Goal: Task Accomplishment & Management: Complete application form

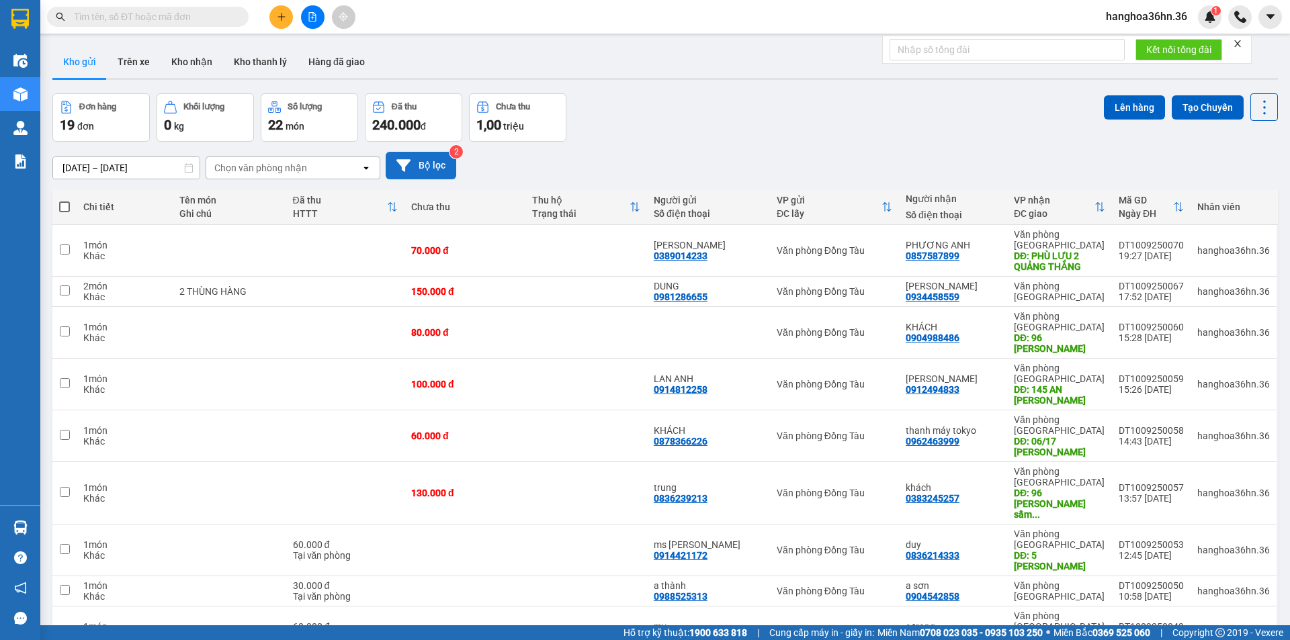
click at [417, 162] on button "Bộ lọc" at bounding box center [421, 166] width 71 height 28
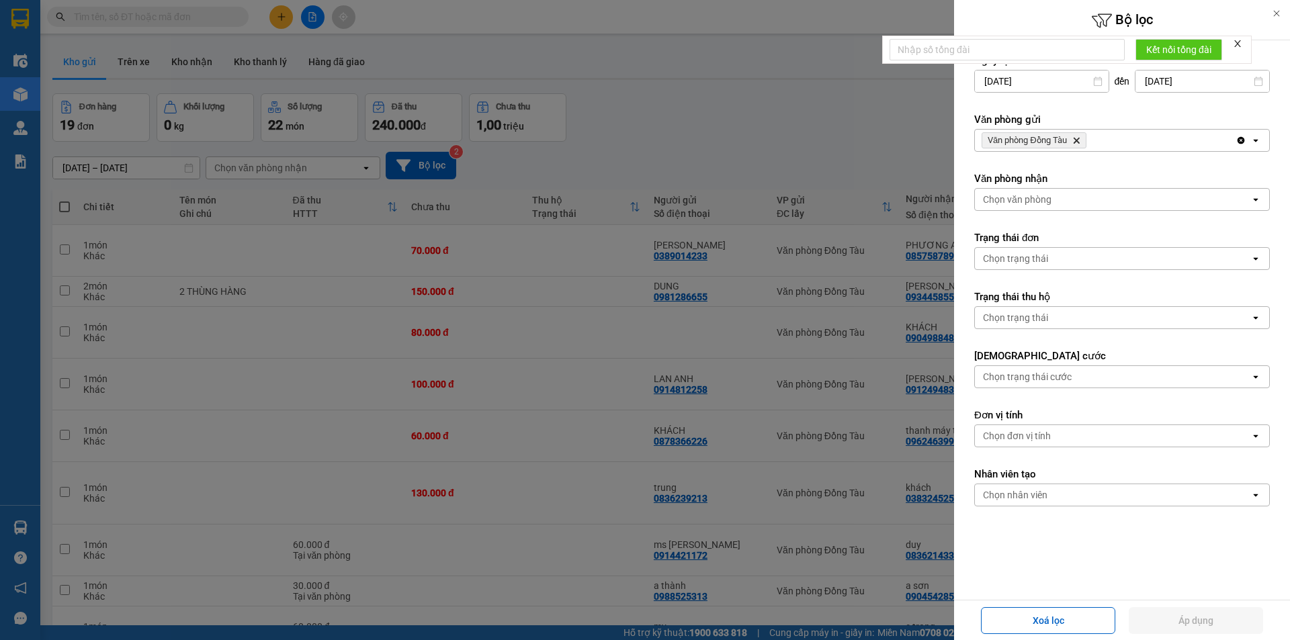
click at [1250, 138] on icon "open" at bounding box center [1255, 140] width 11 height 11
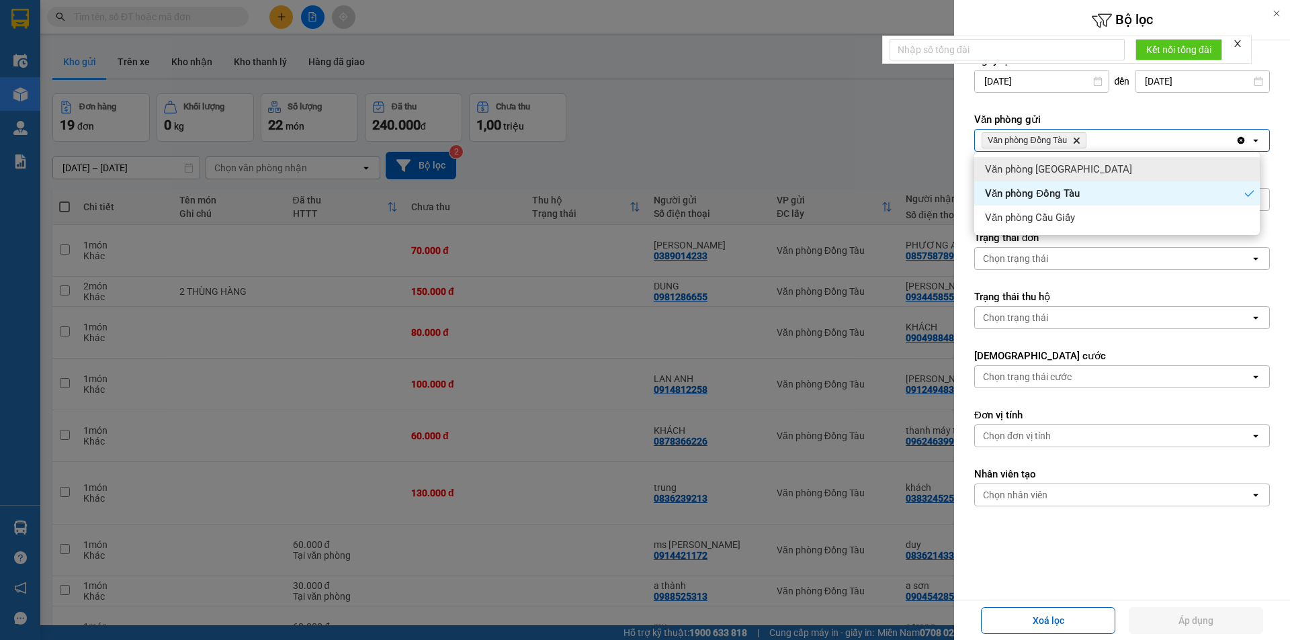
click at [1082, 163] on span "Văn phòng [GEOGRAPHIC_DATA]" at bounding box center [1058, 169] width 147 height 13
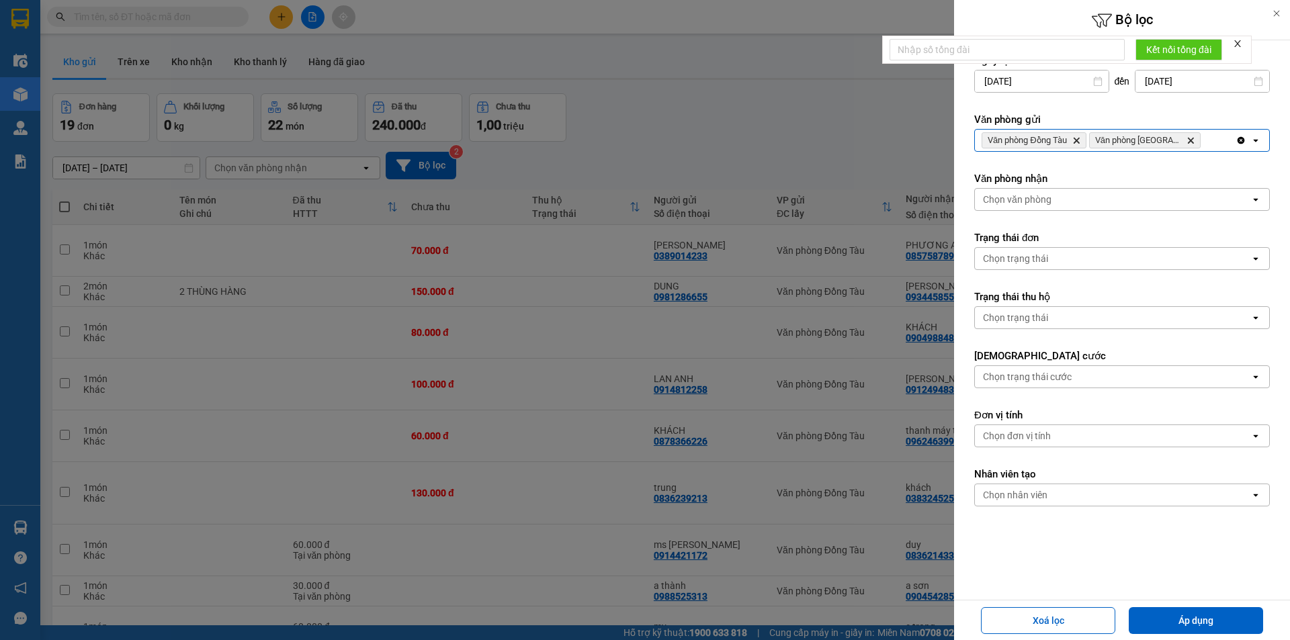
click at [1250, 144] on icon "open" at bounding box center [1255, 140] width 11 height 11
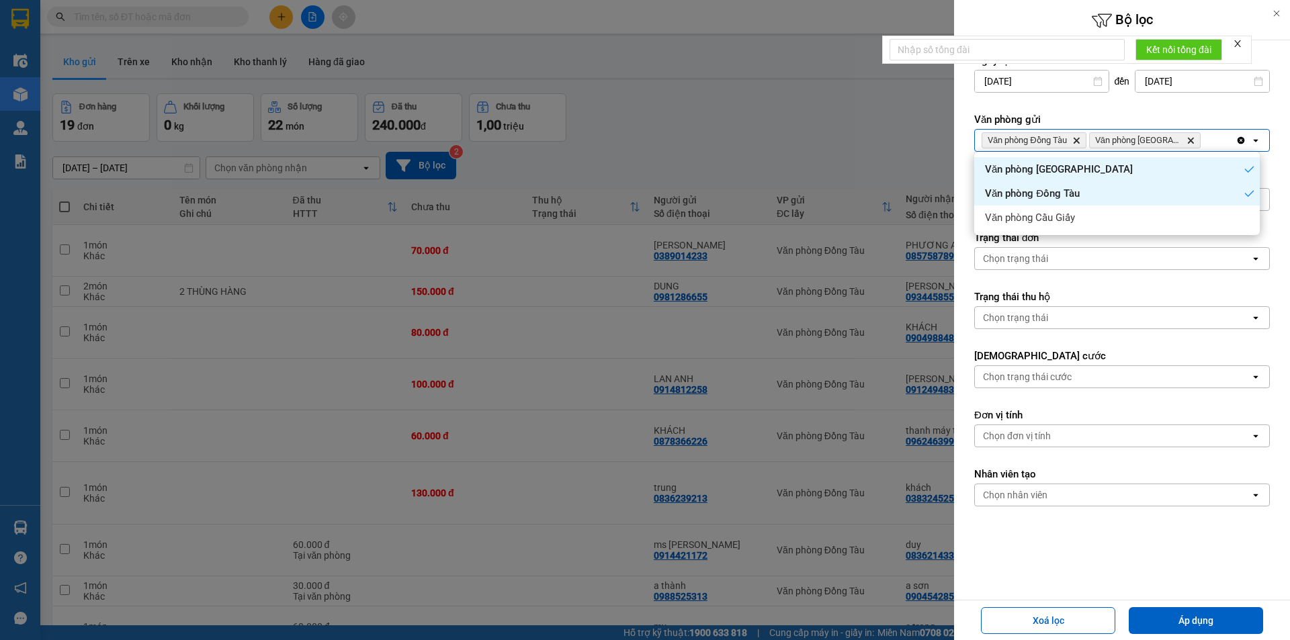
click at [1090, 194] on div "Văn phòng Đồng Tàu" at bounding box center [1116, 193] width 285 height 24
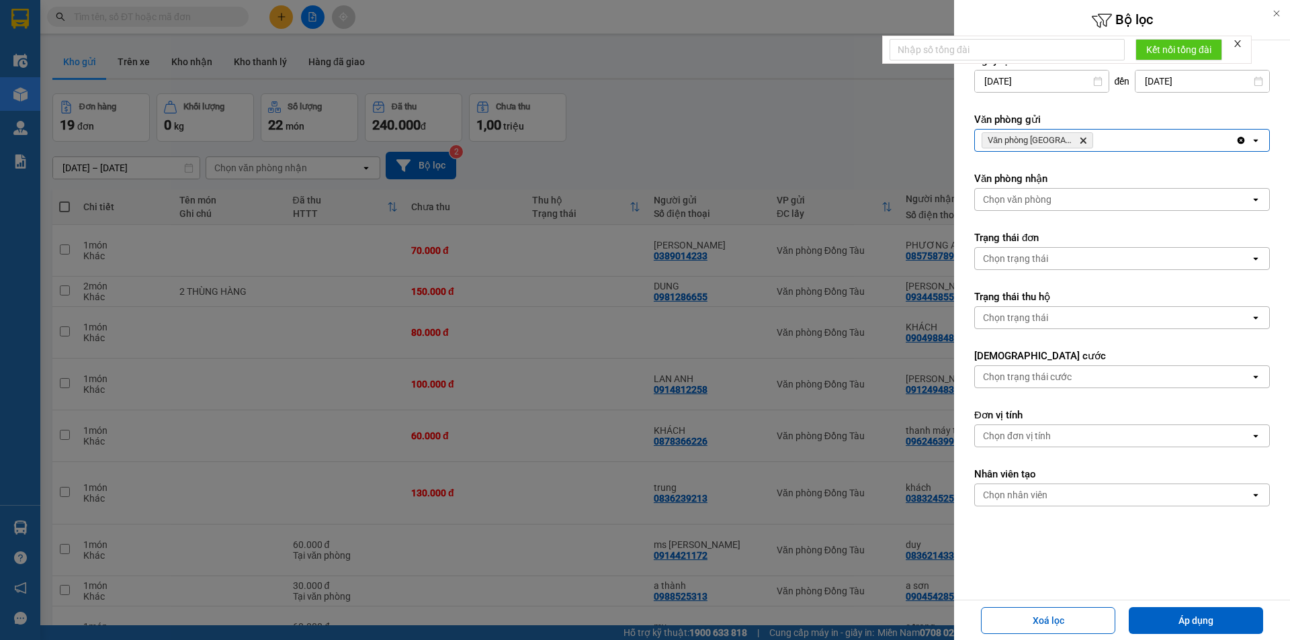
click at [1250, 144] on icon "open" at bounding box center [1255, 140] width 11 height 11
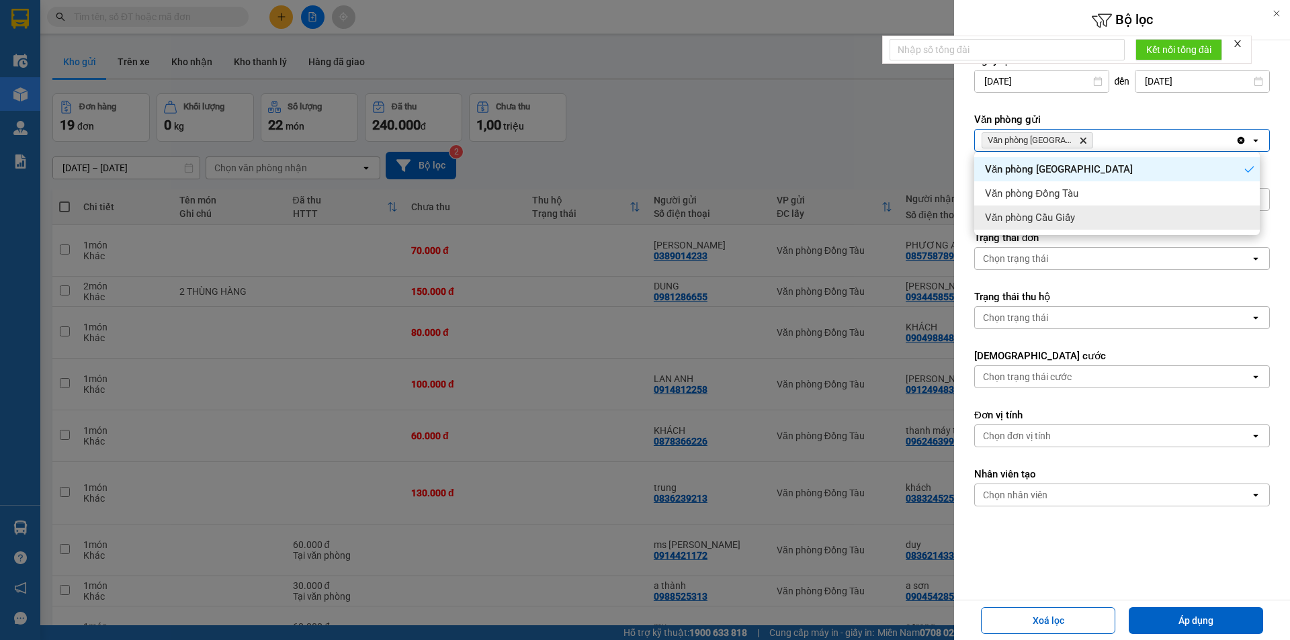
click at [1094, 216] on div "Văn phòng Cầu Giấy" at bounding box center [1116, 218] width 285 height 24
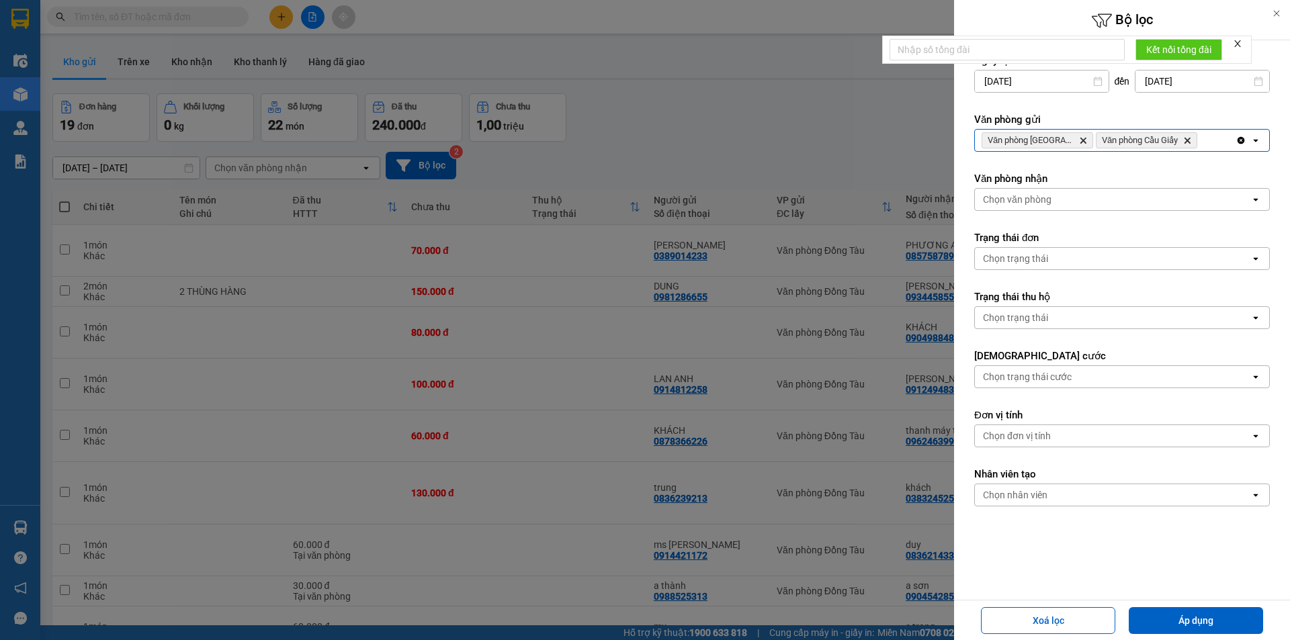
click at [1063, 203] on div "Chọn văn phòng" at bounding box center [1112, 199] width 275 height 21
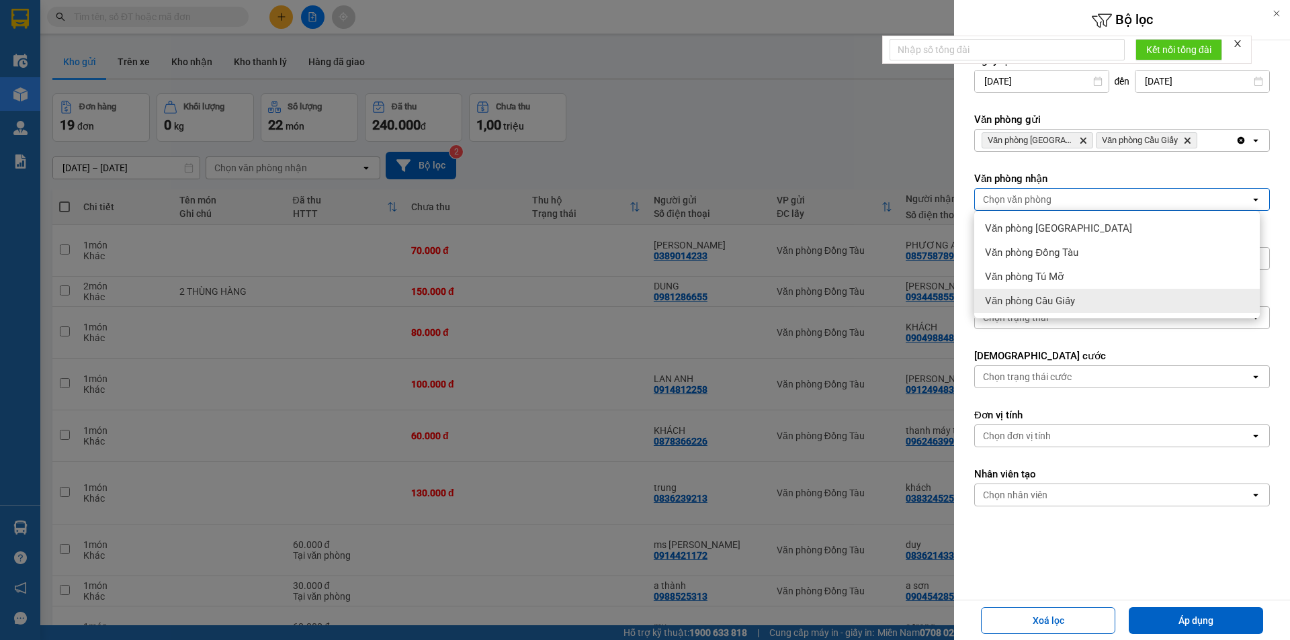
click at [1063, 299] on span "Văn phòng Cầu Giấy" at bounding box center [1030, 300] width 90 height 13
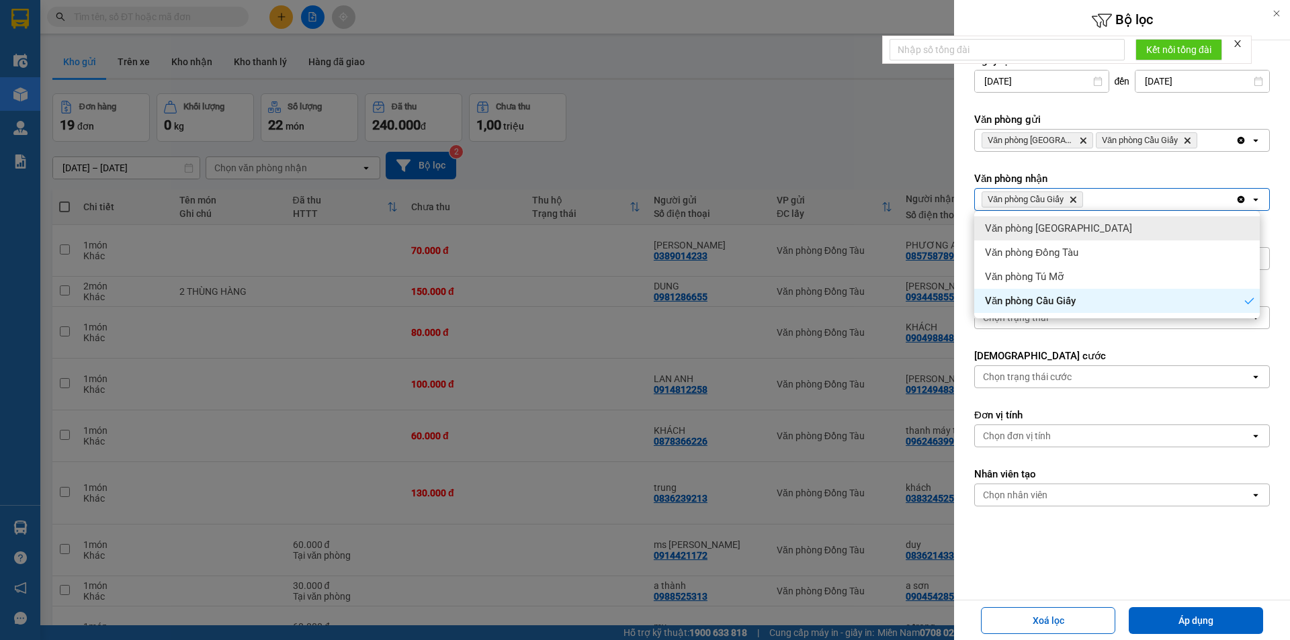
click at [1084, 228] on span "Văn phòng [GEOGRAPHIC_DATA]" at bounding box center [1058, 228] width 147 height 13
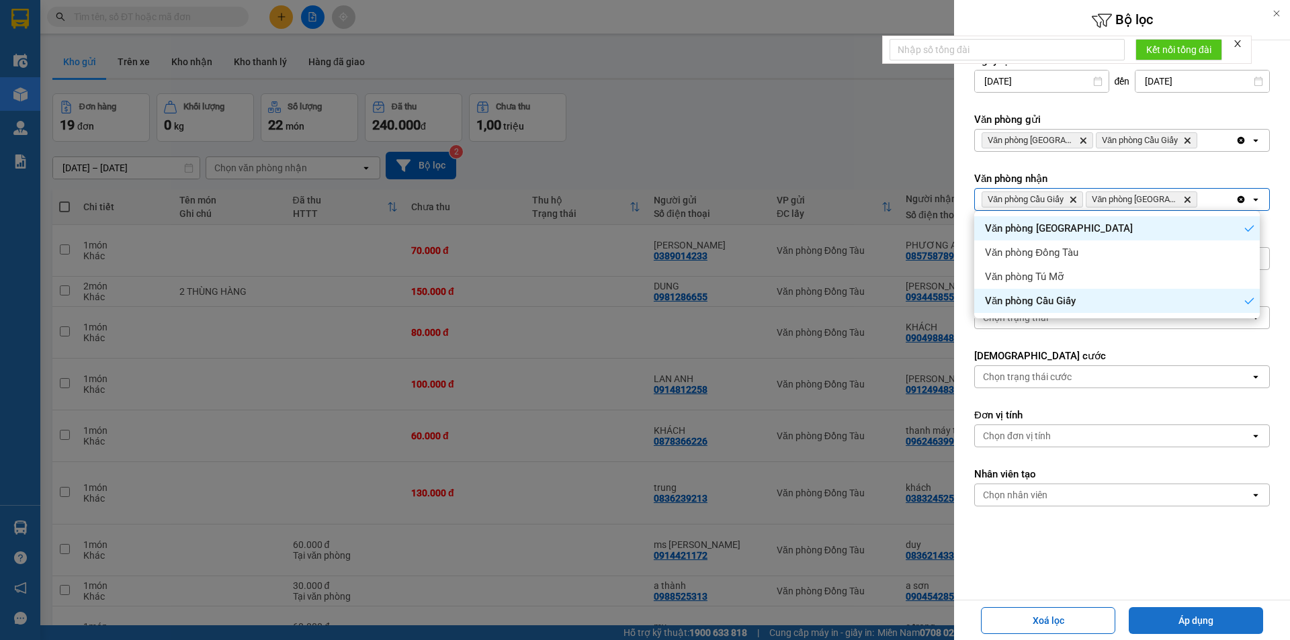
click at [1192, 618] on button "Áp dụng" at bounding box center [1196, 620] width 134 height 27
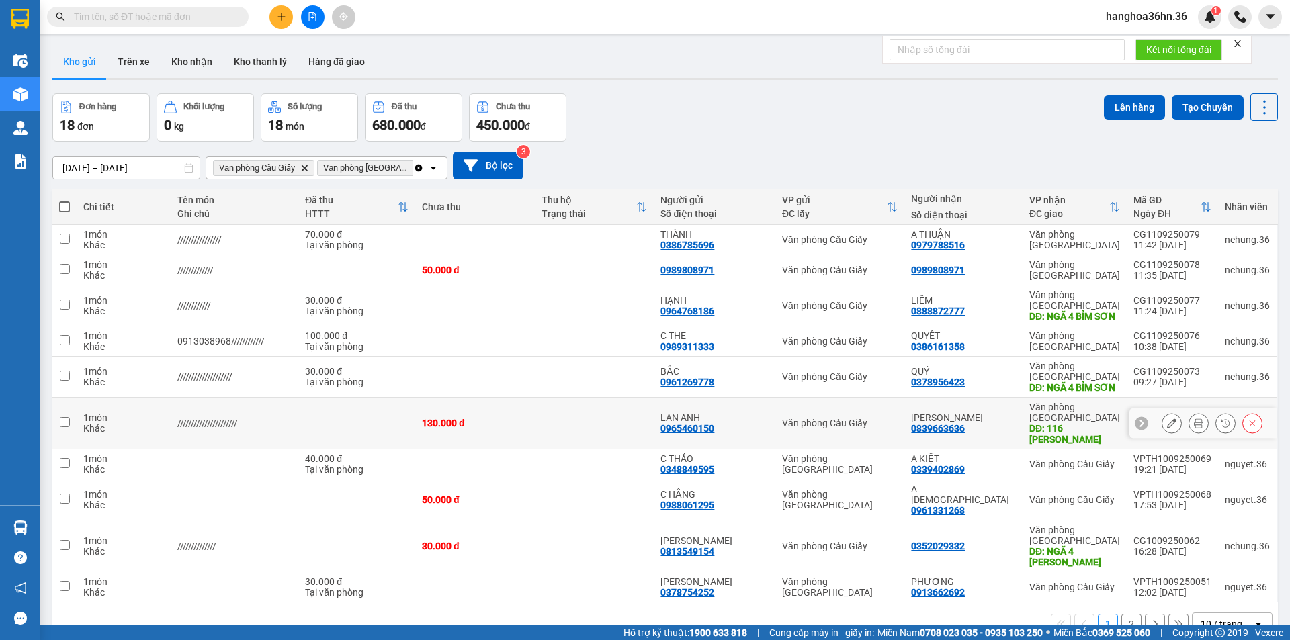
scroll to position [62, 0]
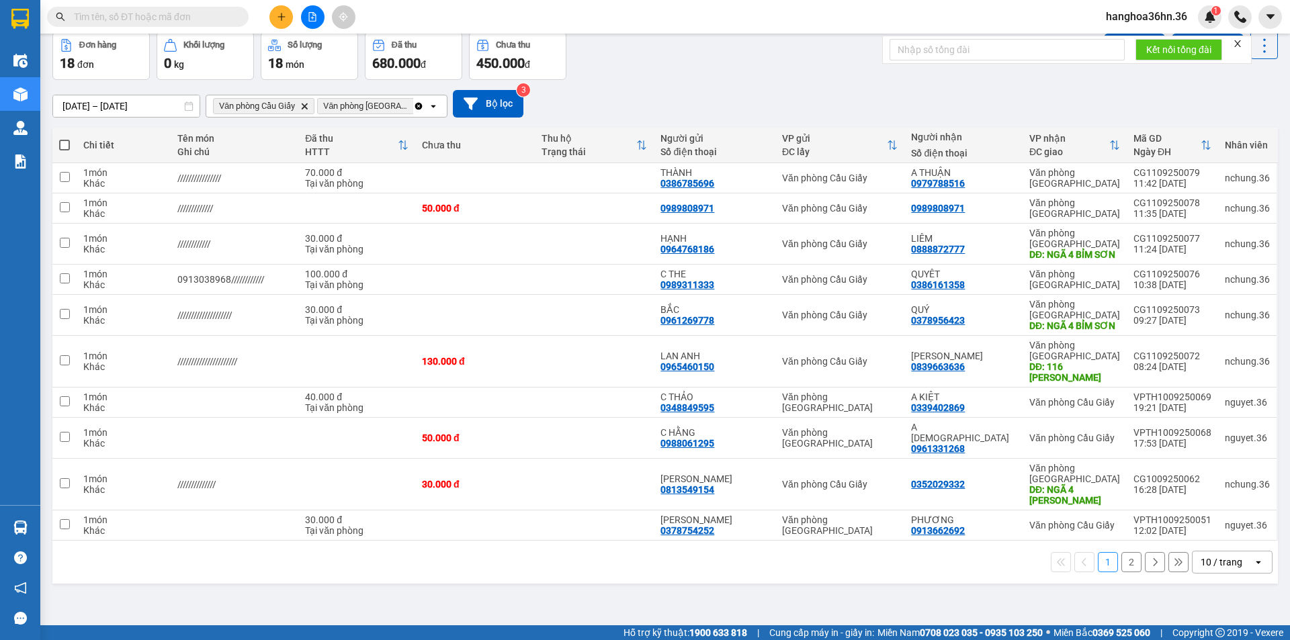
click at [1125, 571] on button "2" at bounding box center [1131, 562] width 20 height 20
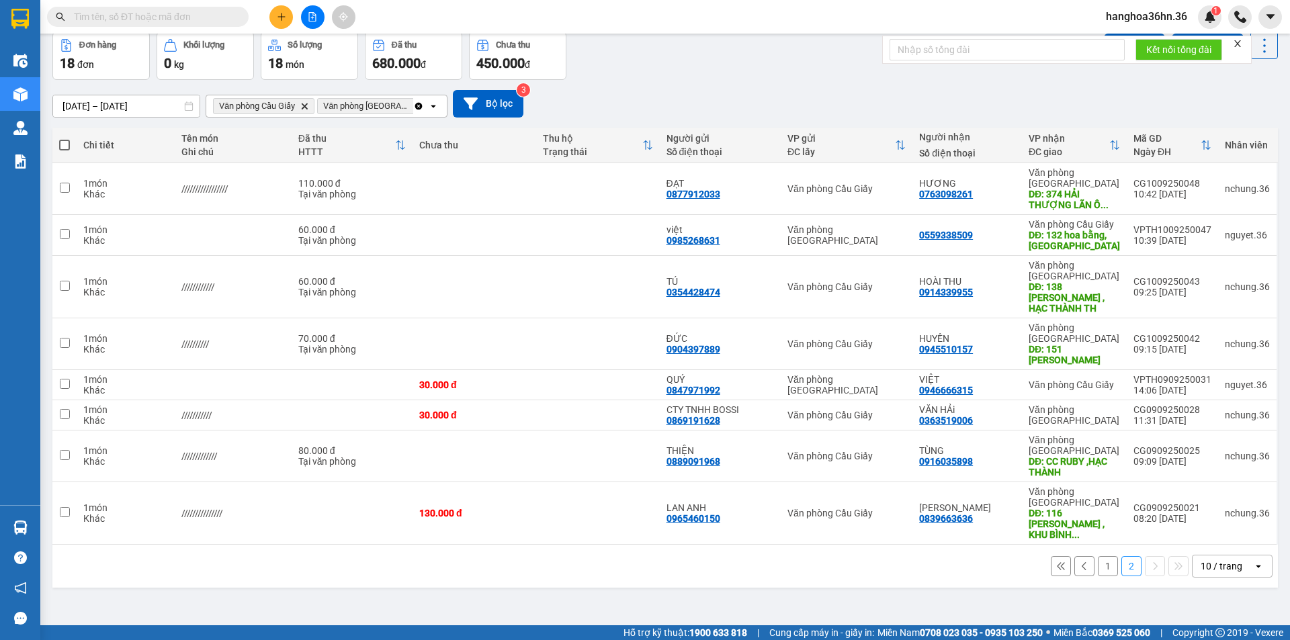
click at [165, 104] on input "[DATE] – [DATE]" at bounding box center [126, 105] width 146 height 21
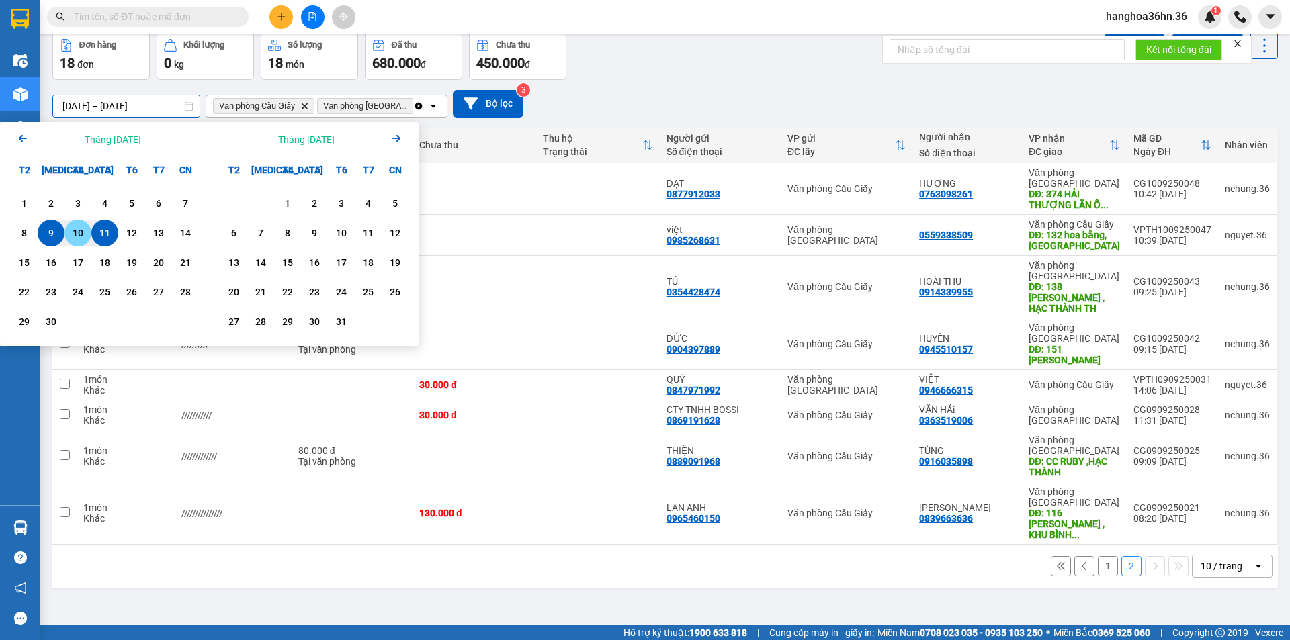
click at [79, 228] on div "10" at bounding box center [78, 233] width 19 height 16
click at [97, 230] on div "11" at bounding box center [104, 233] width 19 height 16
type input "[DATE] – [DATE]"
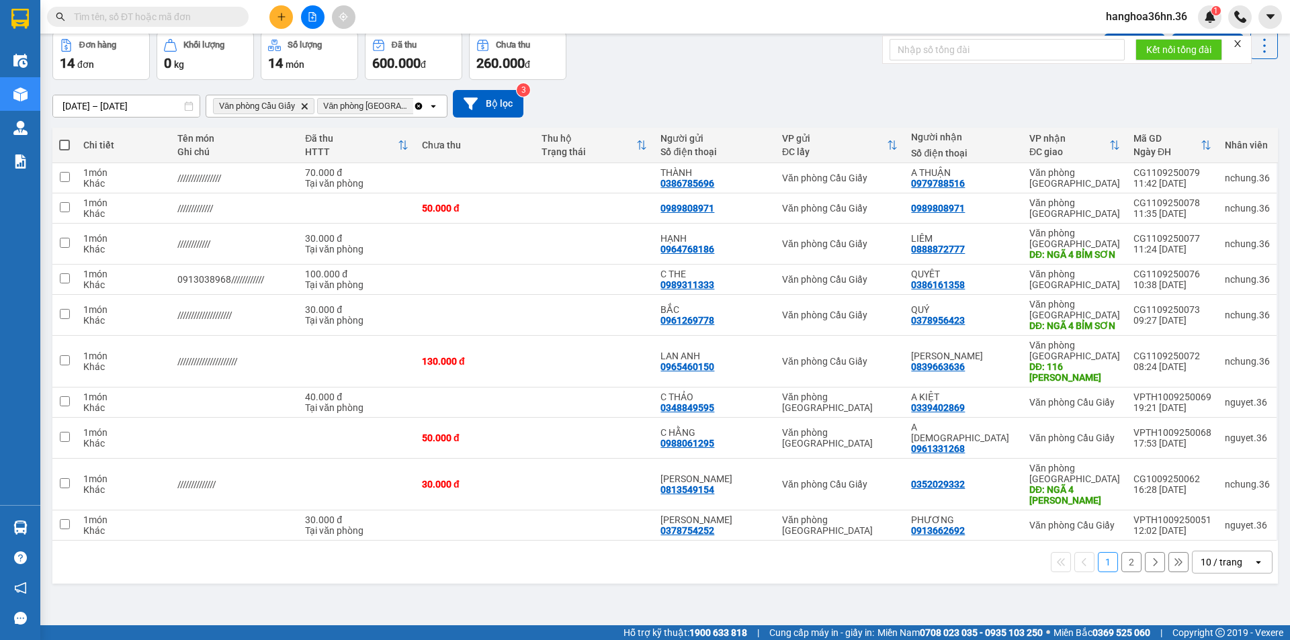
click at [1125, 572] on button "2" at bounding box center [1131, 562] width 20 height 20
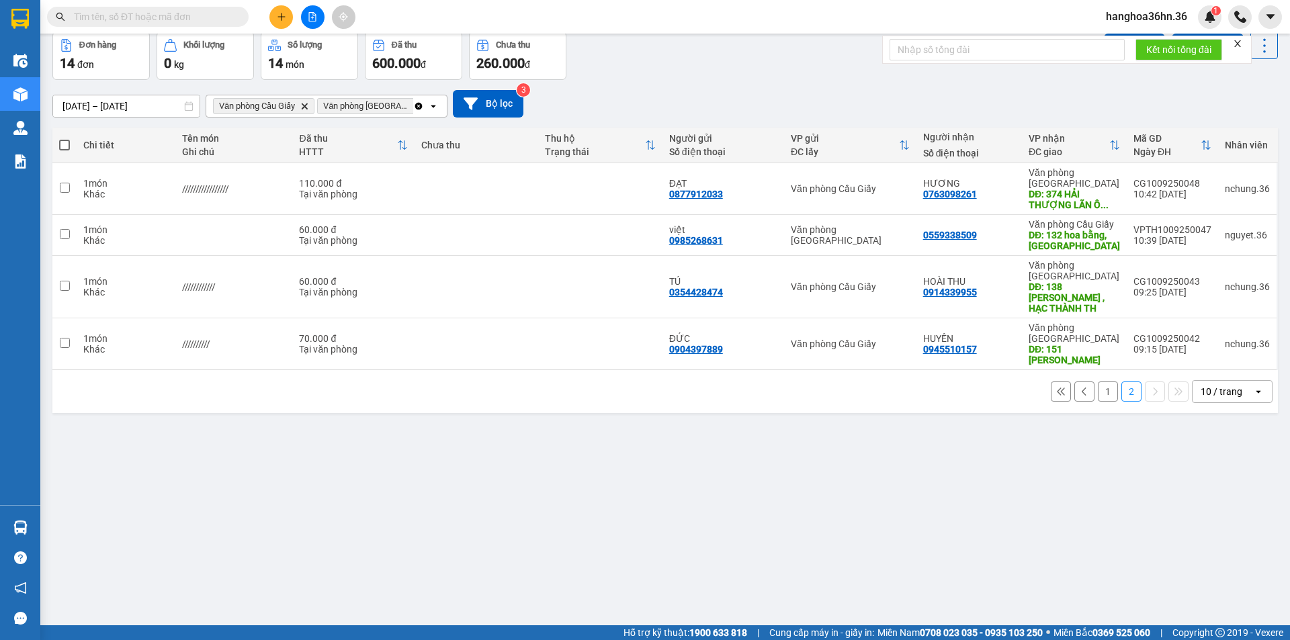
click at [1098, 384] on button "1" at bounding box center [1108, 392] width 20 height 20
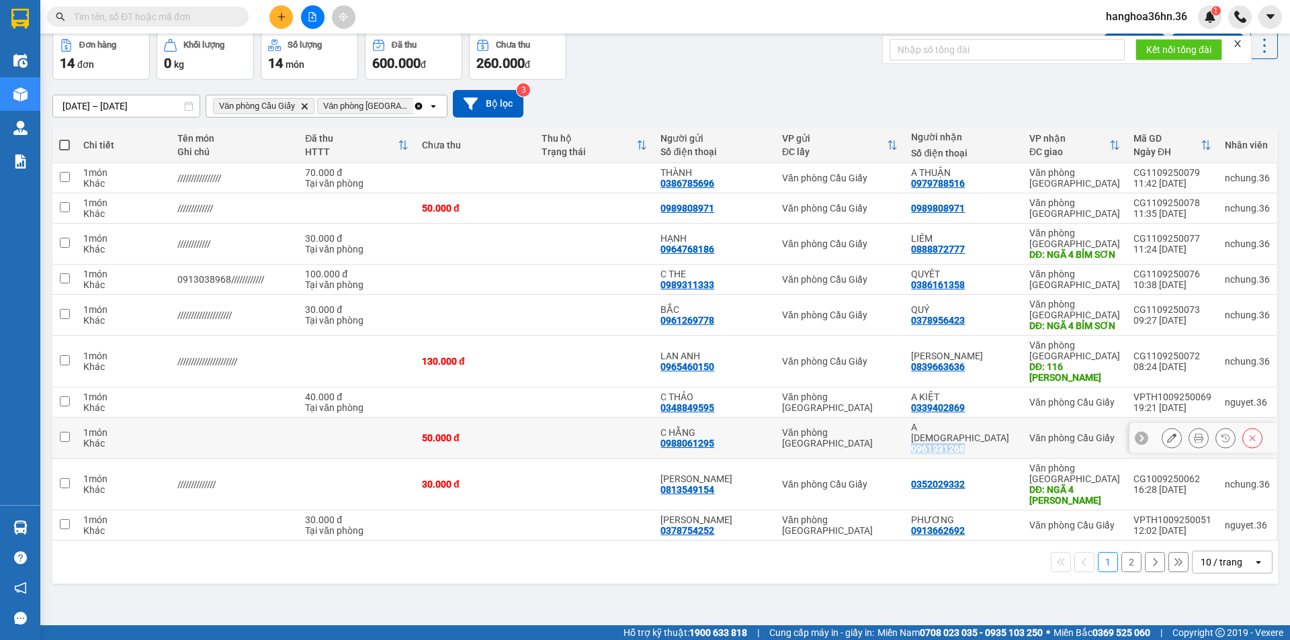
drag, startPoint x: 980, startPoint y: 459, endPoint x: 926, endPoint y: 462, distance: 54.5
click at [926, 454] on div "A Hồng 0961331268" at bounding box center [963, 438] width 105 height 32
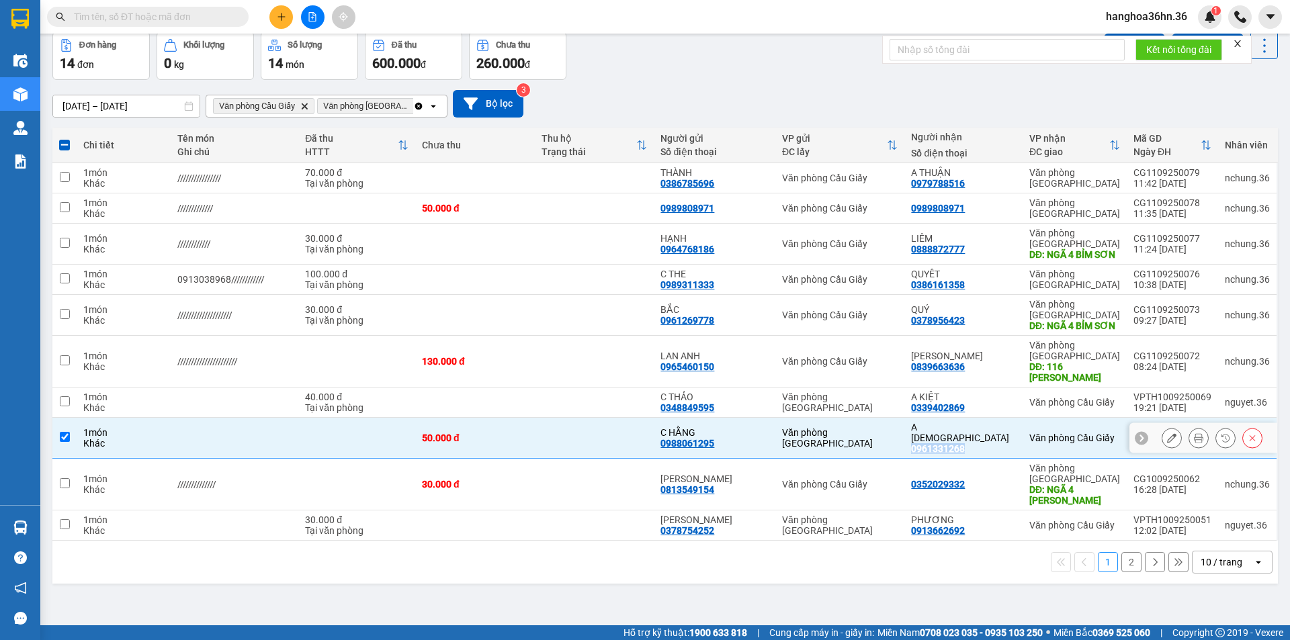
copy div "0961331268"
click at [419, 108] on icon "Clear all" at bounding box center [418, 105] width 7 height 7
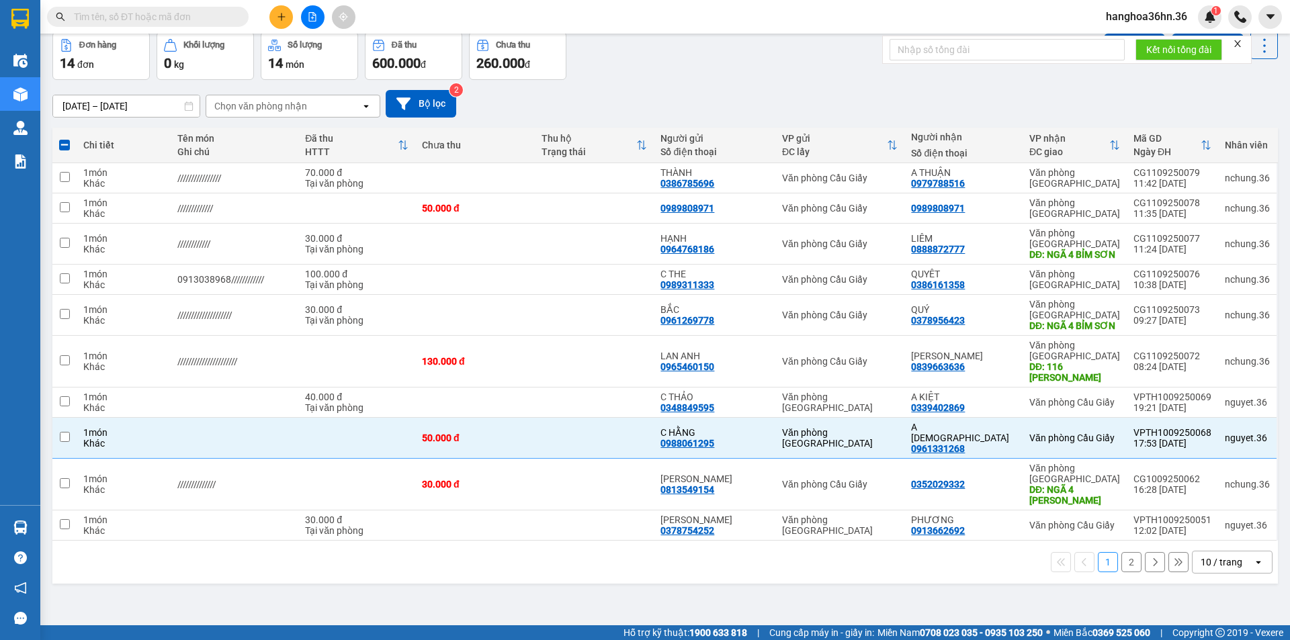
checkbox input "false"
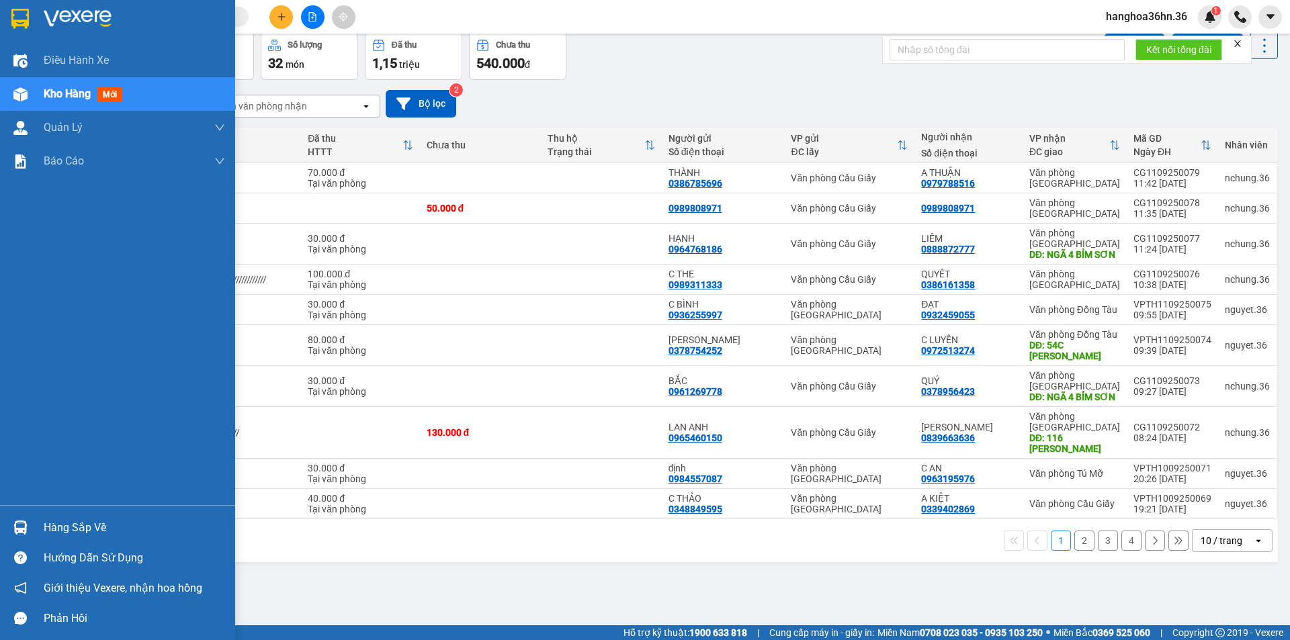
click at [105, 98] on span "mới" at bounding box center [109, 94] width 25 height 15
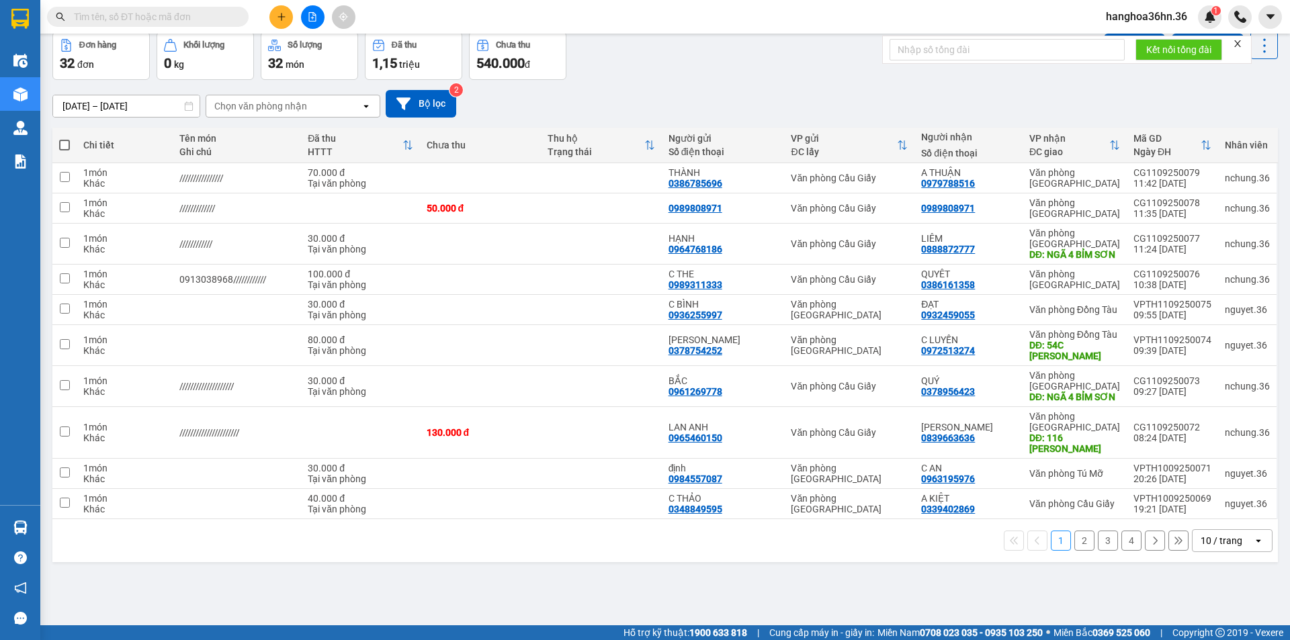
click at [322, 107] on div "Chọn văn phòng nhận" at bounding box center [283, 105] width 155 height 21
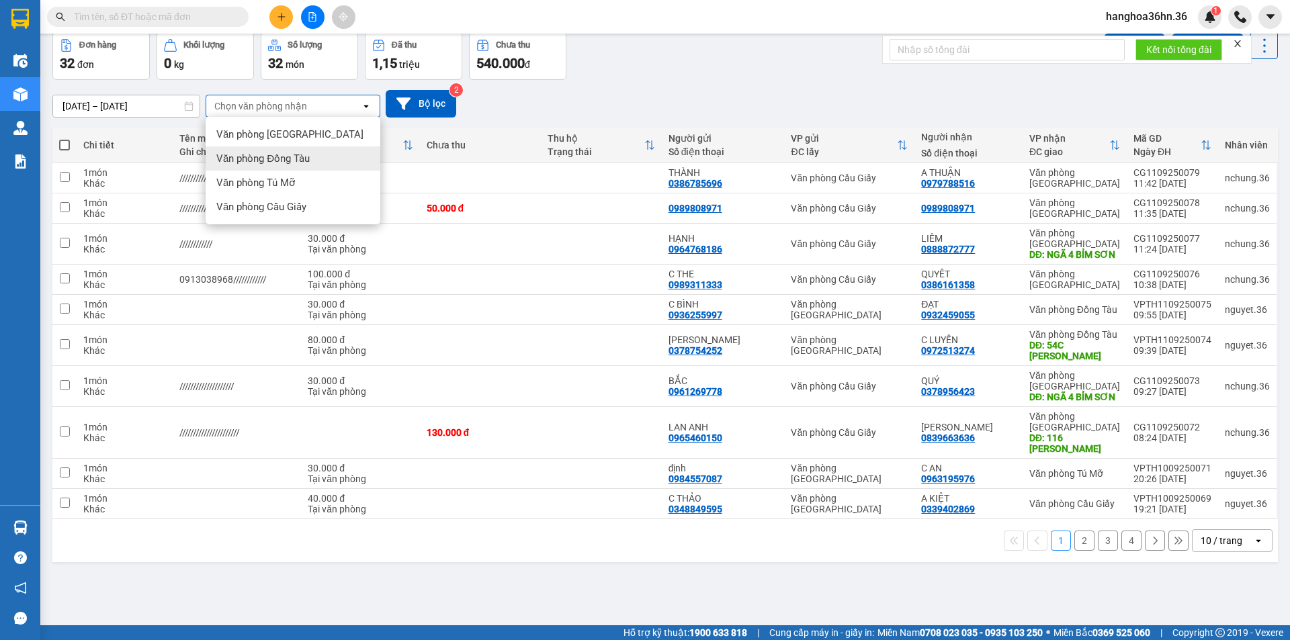
click at [306, 152] on span "Văn phòng Đồng Tàu" at bounding box center [262, 158] width 93 height 13
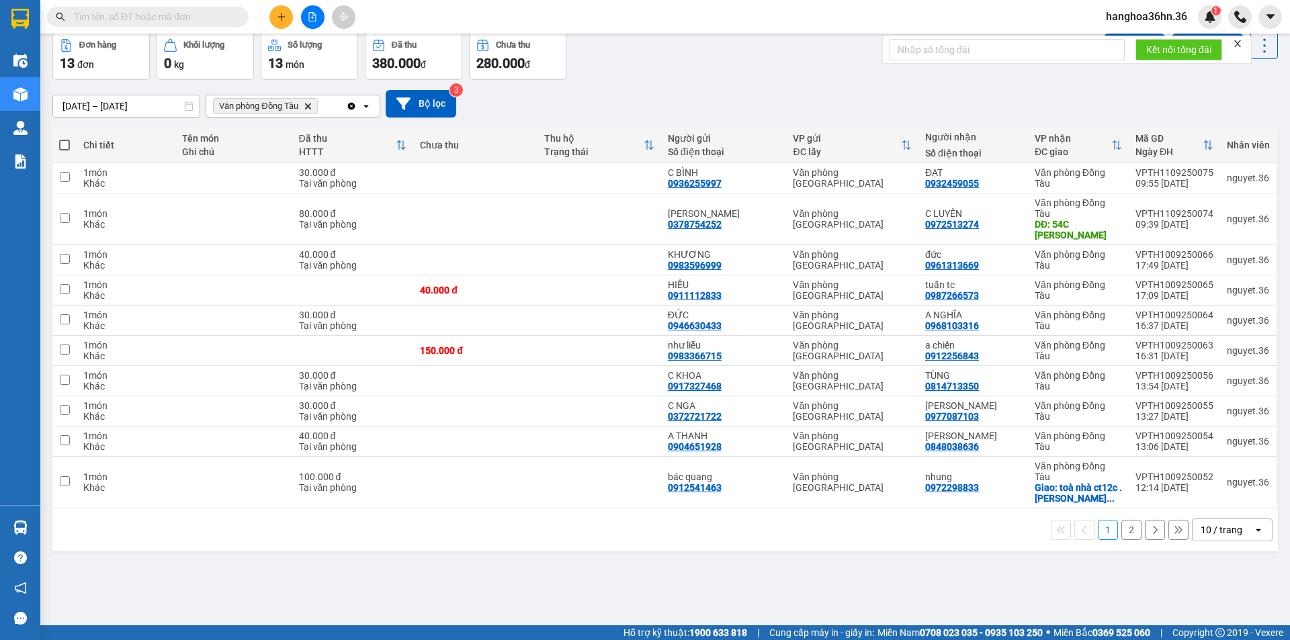
click at [367, 110] on icon "open" at bounding box center [366, 106] width 11 height 11
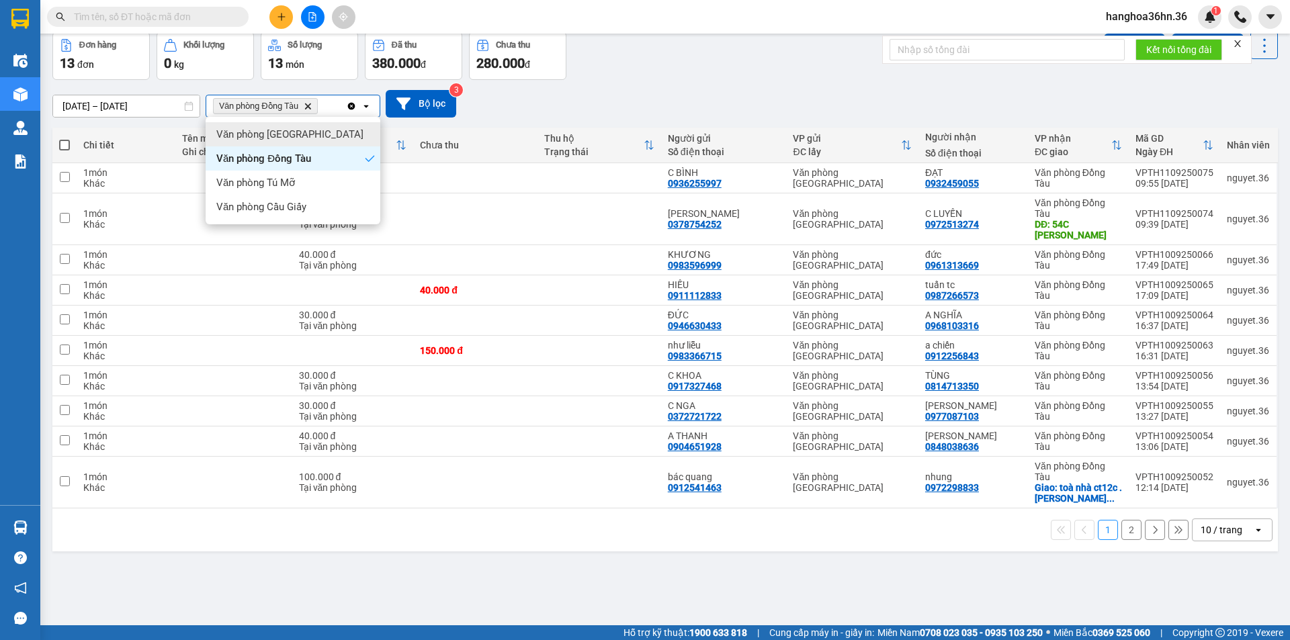
click at [317, 138] on div "Văn phòng [GEOGRAPHIC_DATA]" at bounding box center [293, 134] width 175 height 24
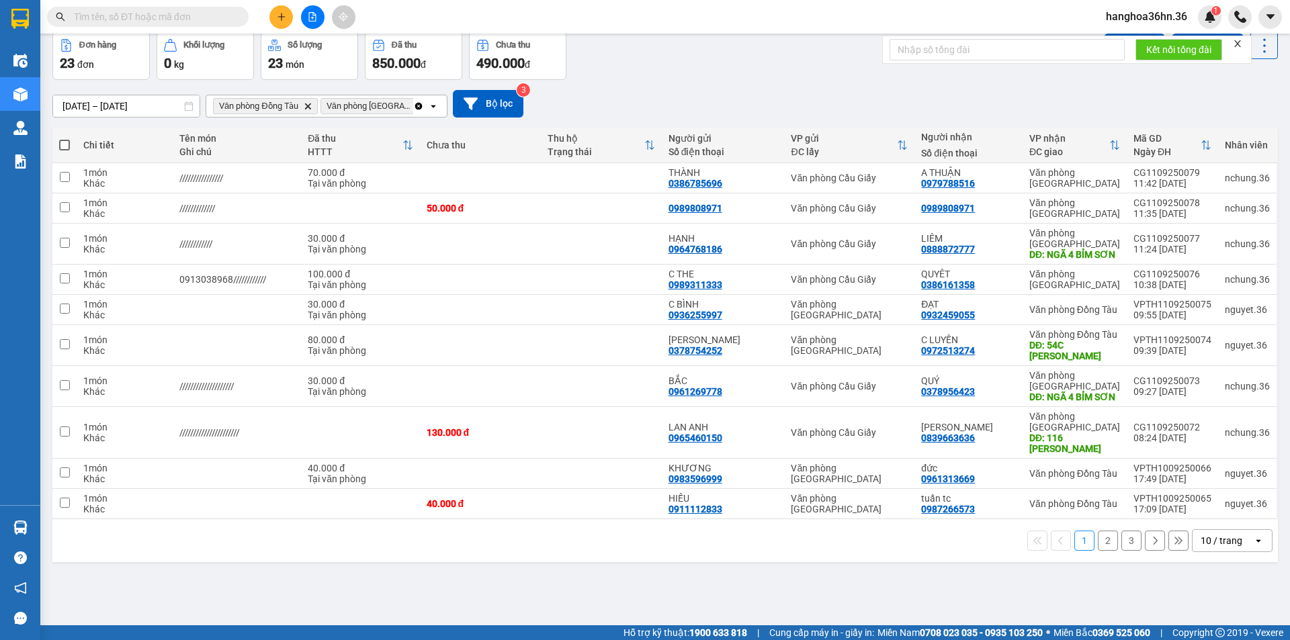
click at [1102, 551] on button "2" at bounding box center [1108, 541] width 20 height 20
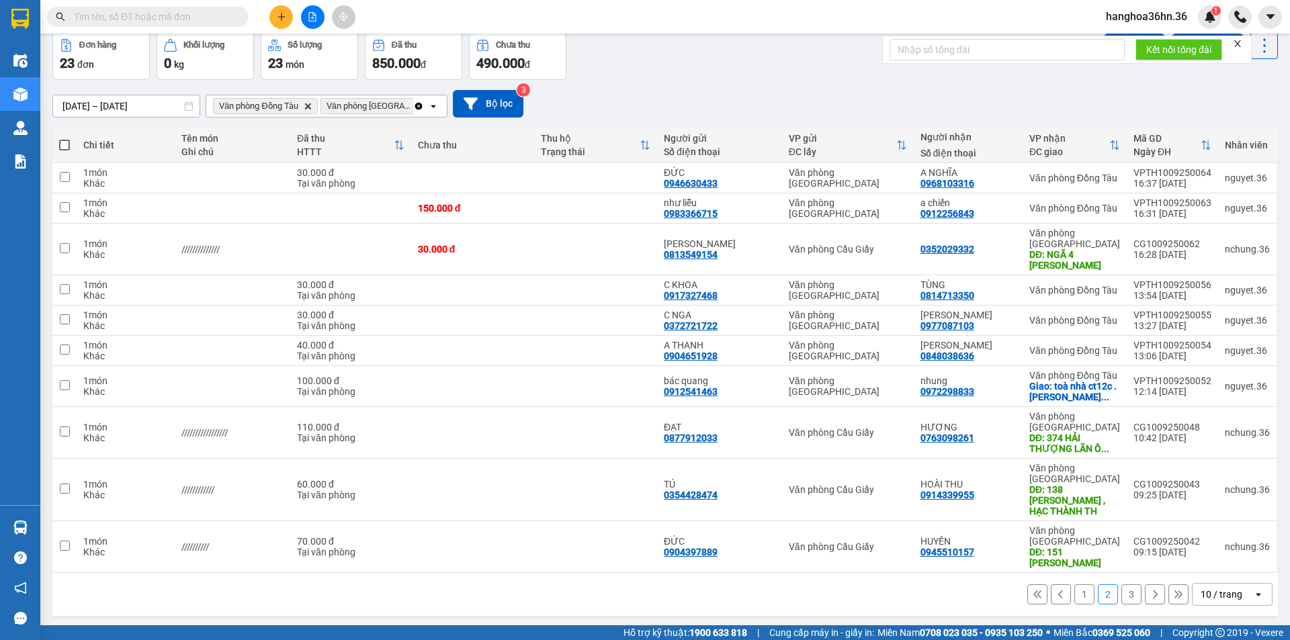
click at [419, 105] on icon "Clear all" at bounding box center [418, 105] width 7 height 7
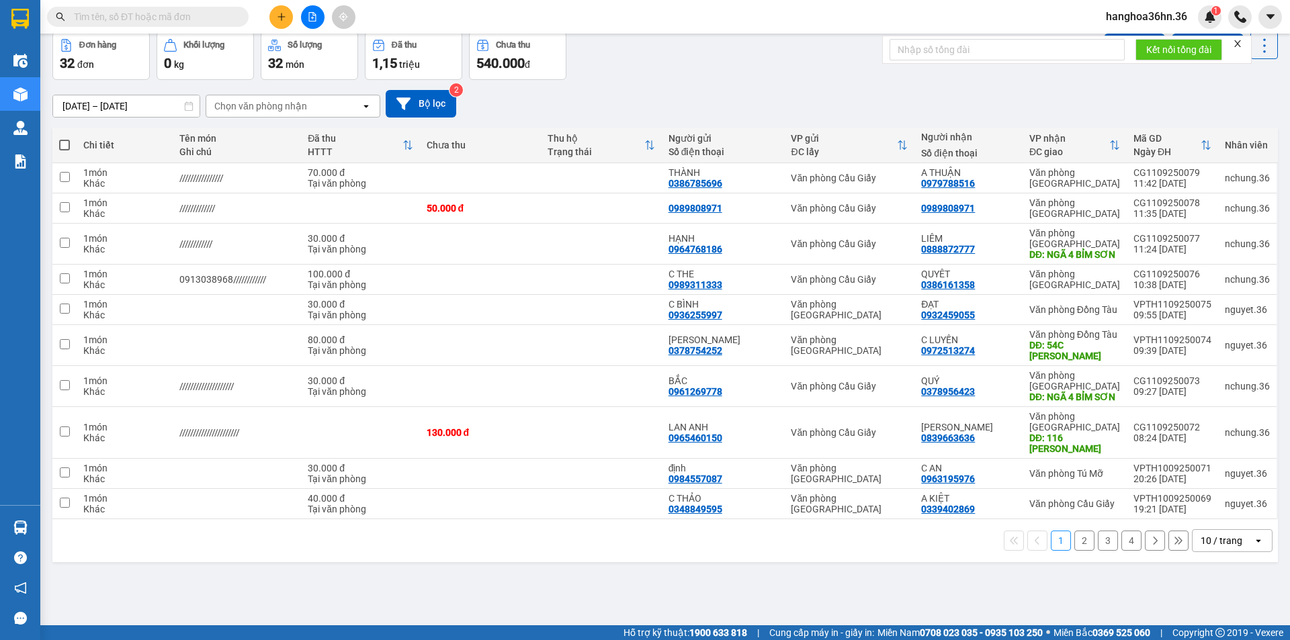
click at [354, 106] on div "Chọn văn phòng nhận" at bounding box center [283, 105] width 155 height 21
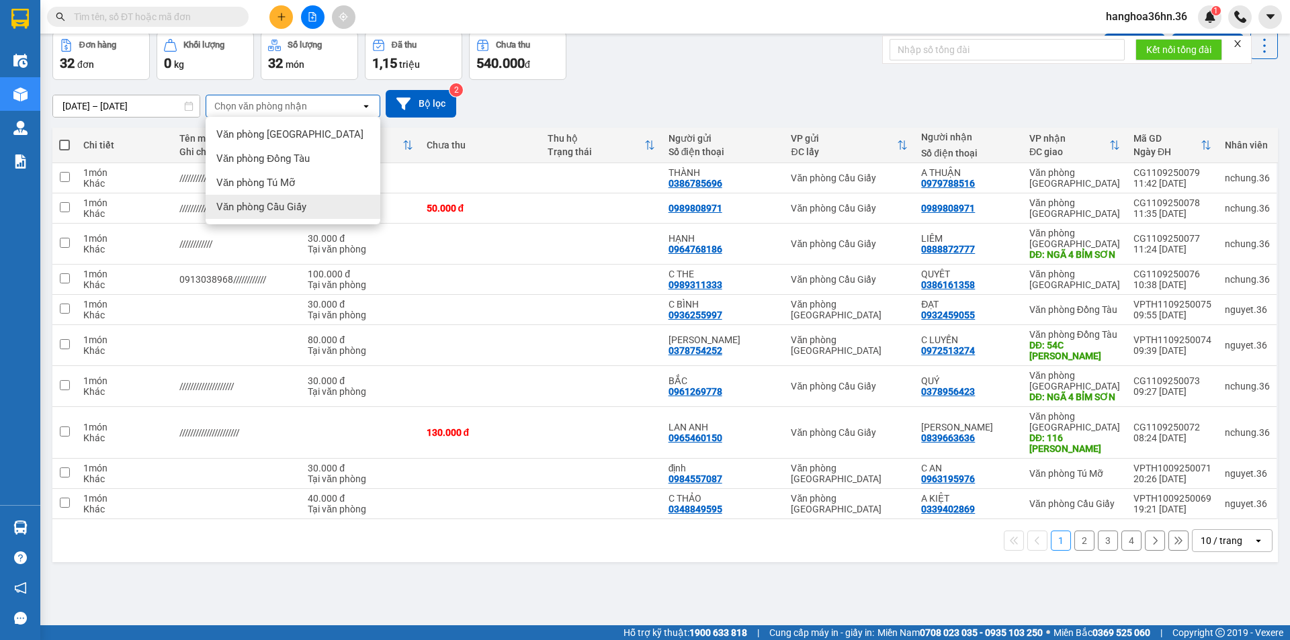
click at [309, 201] on div "Văn phòng Cầu Giấy" at bounding box center [293, 207] width 175 height 24
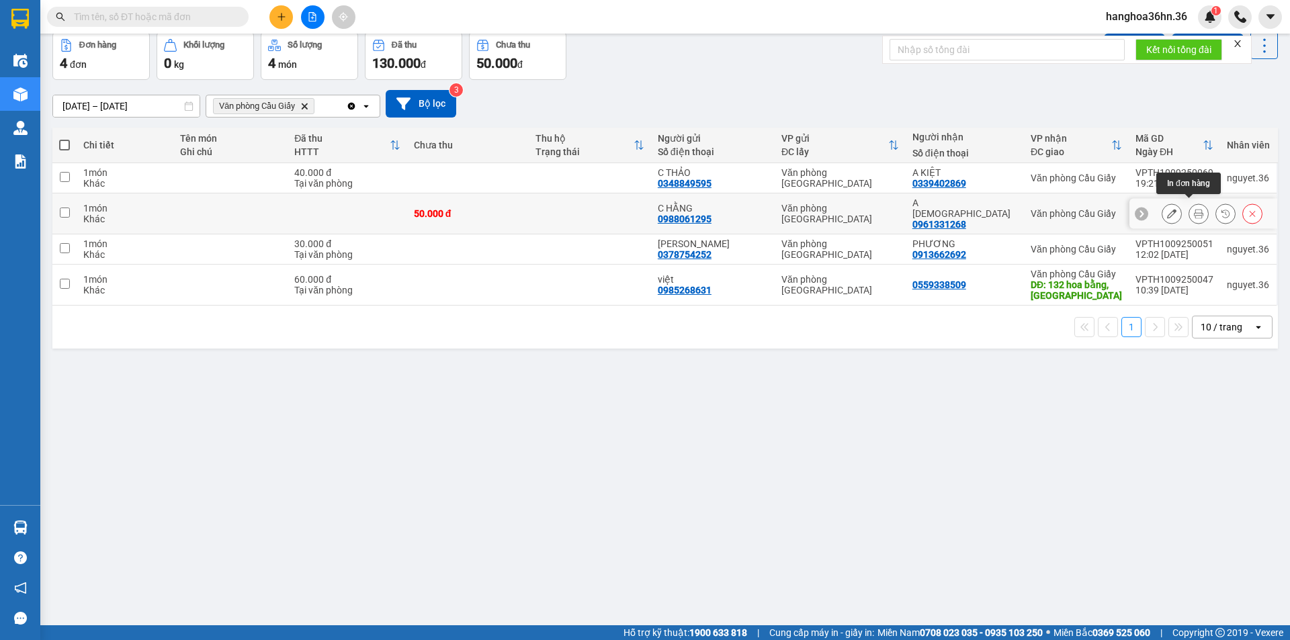
click at [1194, 209] on icon at bounding box center [1198, 213] width 9 height 9
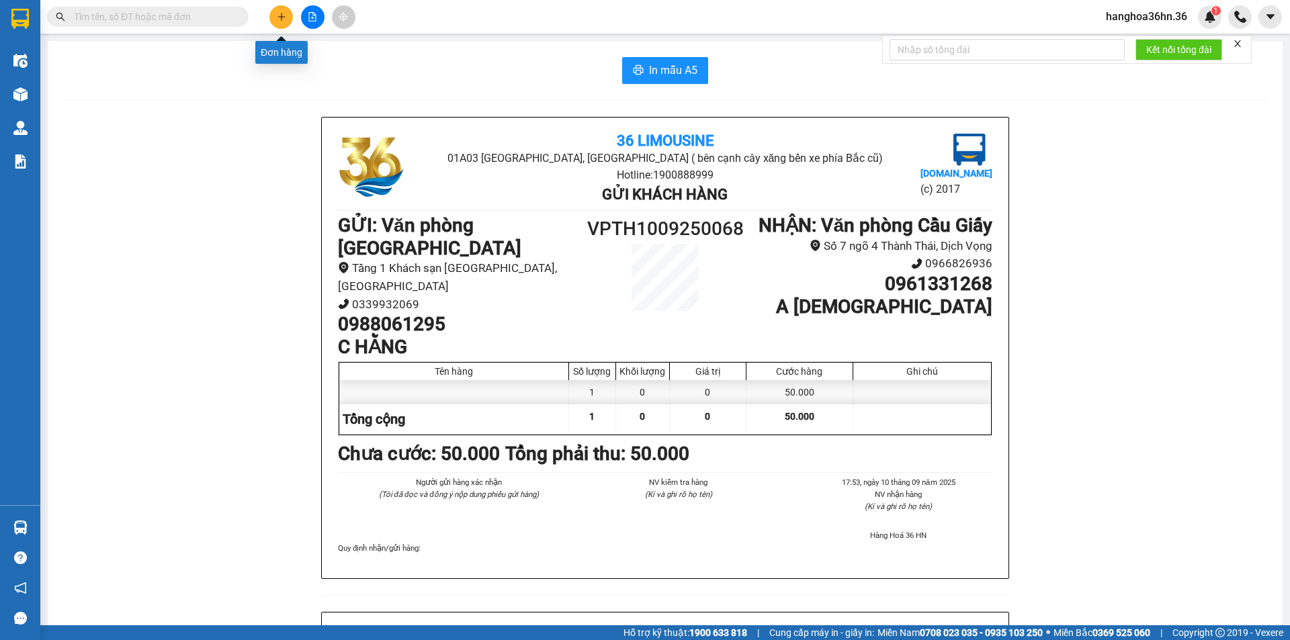
click at [273, 13] on button at bounding box center [281, 17] width 24 height 24
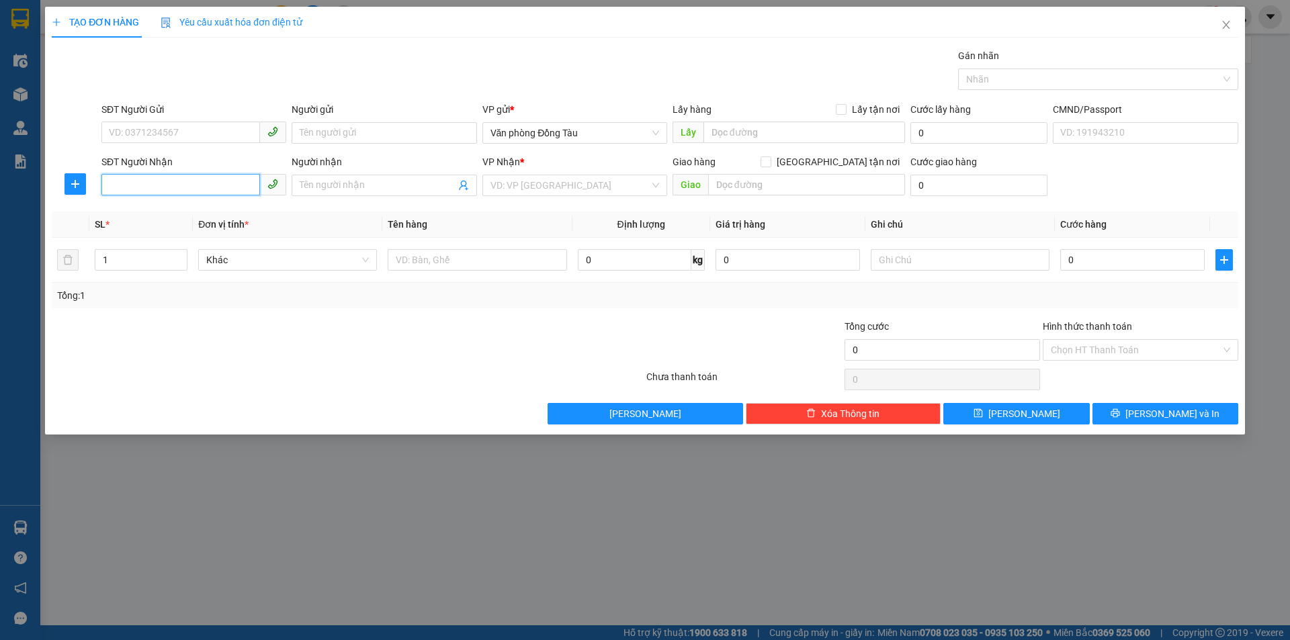
click at [158, 183] on input "SĐT Người Nhận" at bounding box center [180, 184] width 159 height 21
type input "0343997777"
click at [321, 185] on input "Người nhận" at bounding box center [377, 185] width 155 height 15
click at [337, 180] on input "[PERSON_NAME]" at bounding box center [377, 185] width 155 height 15
click at [339, 182] on input "[PERSON_NAME]" at bounding box center [377, 185] width 155 height 15
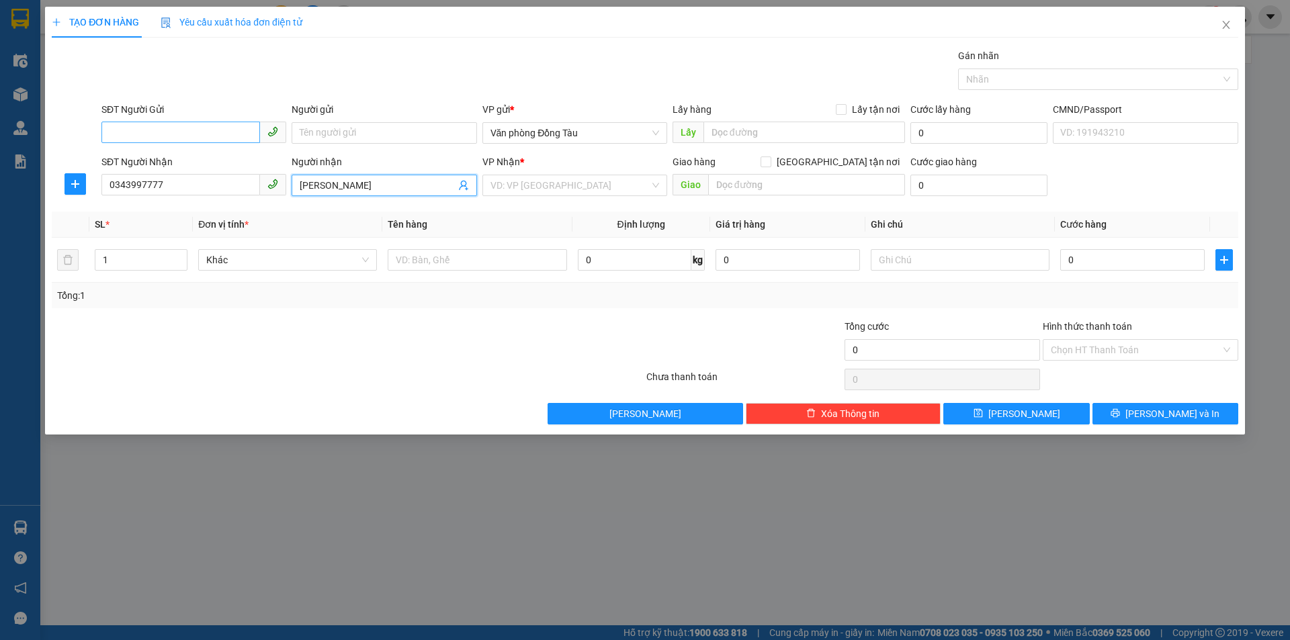
type input "[PERSON_NAME]"
click at [189, 133] on input "SĐT Người Gửi" at bounding box center [180, 132] width 159 height 21
type input "0"
drag, startPoint x: 171, startPoint y: 181, endPoint x: 109, endPoint y: 187, distance: 62.8
click at [109, 187] on input "0343997777" at bounding box center [180, 184] width 159 height 21
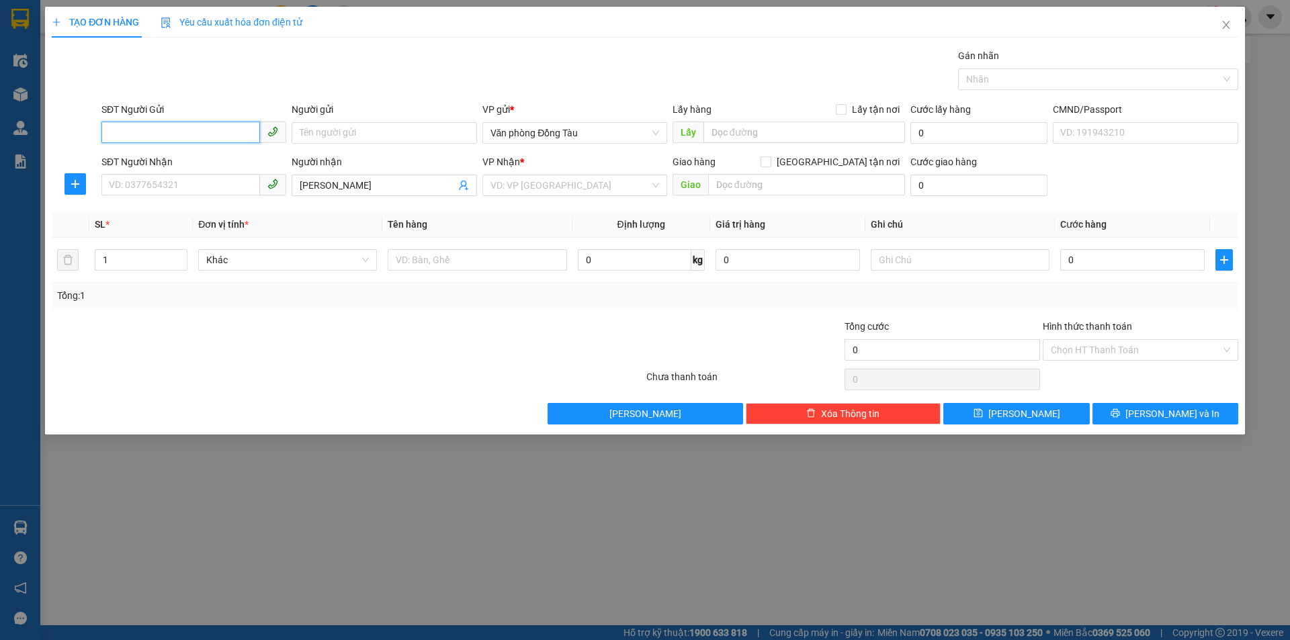
click at [157, 134] on input "SĐT Người Gửi" at bounding box center [180, 132] width 159 height 21
paste input "0343997777"
type input "0343997777"
drag, startPoint x: 404, startPoint y: 178, endPoint x: 278, endPoint y: 179, distance: 125.6
click at [278, 179] on div "SĐT Người Nhận VD: 0377654321 Người nhận [PERSON_NAME] HÀ [PERSON_NAME] HÀ VP N…" at bounding box center [670, 178] width 1142 height 47
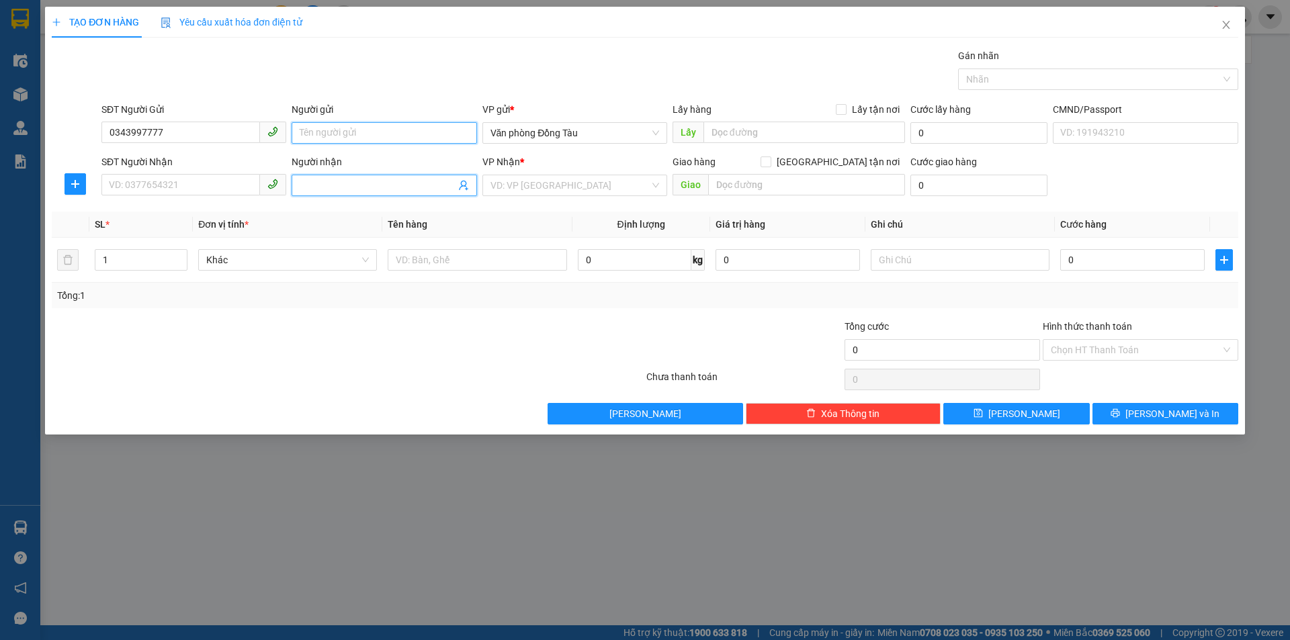
click at [323, 133] on input "Người gửi" at bounding box center [384, 132] width 185 height 21
paste input "[PERSON_NAME]"
type input "[PERSON_NAME]"
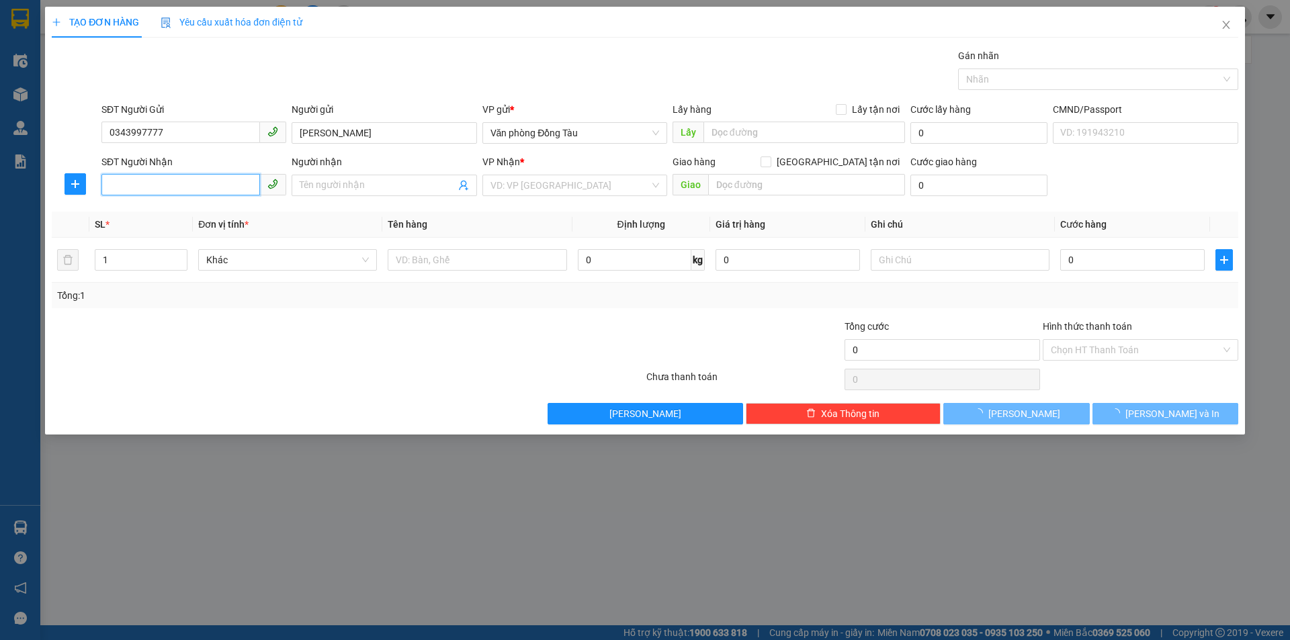
click at [179, 186] on input "SĐT Người Nhận" at bounding box center [180, 184] width 159 height 21
type input "0945052000"
click at [326, 187] on input "Người nhận" at bounding box center [377, 185] width 155 height 15
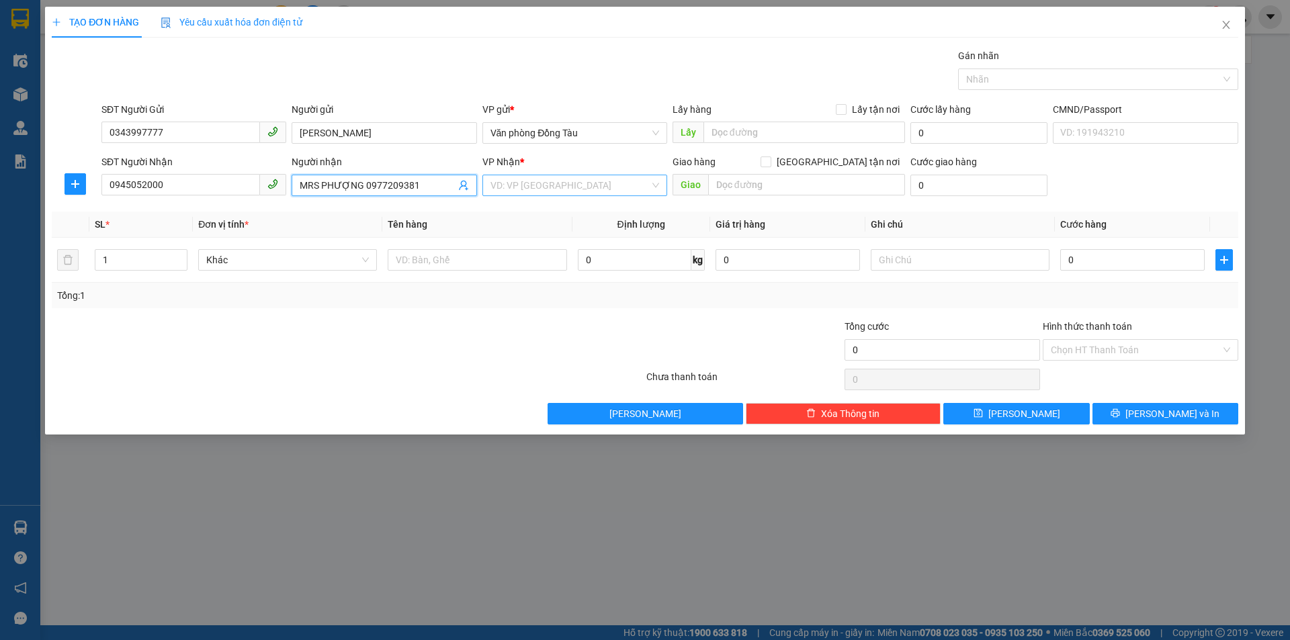
type input "MRS PHƯỢNG 0977209381"
click at [545, 189] on input "search" at bounding box center [569, 185] width 159 height 20
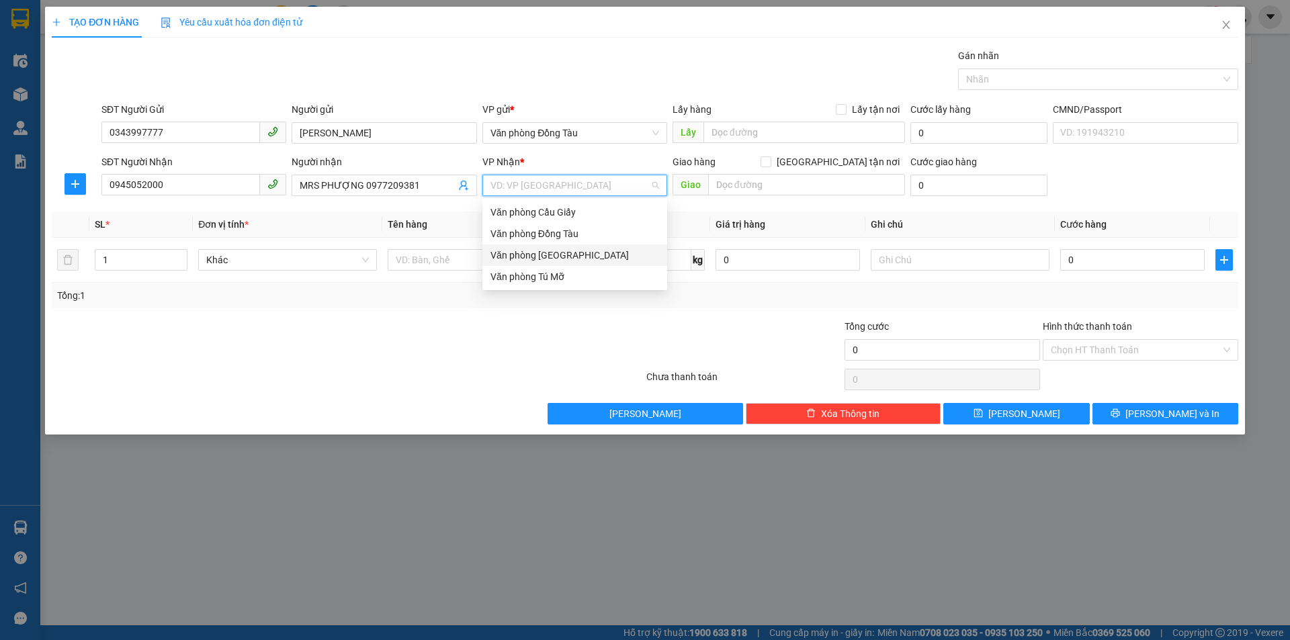
click at [580, 251] on div "Văn phòng [GEOGRAPHIC_DATA]" at bounding box center [574, 255] width 169 height 15
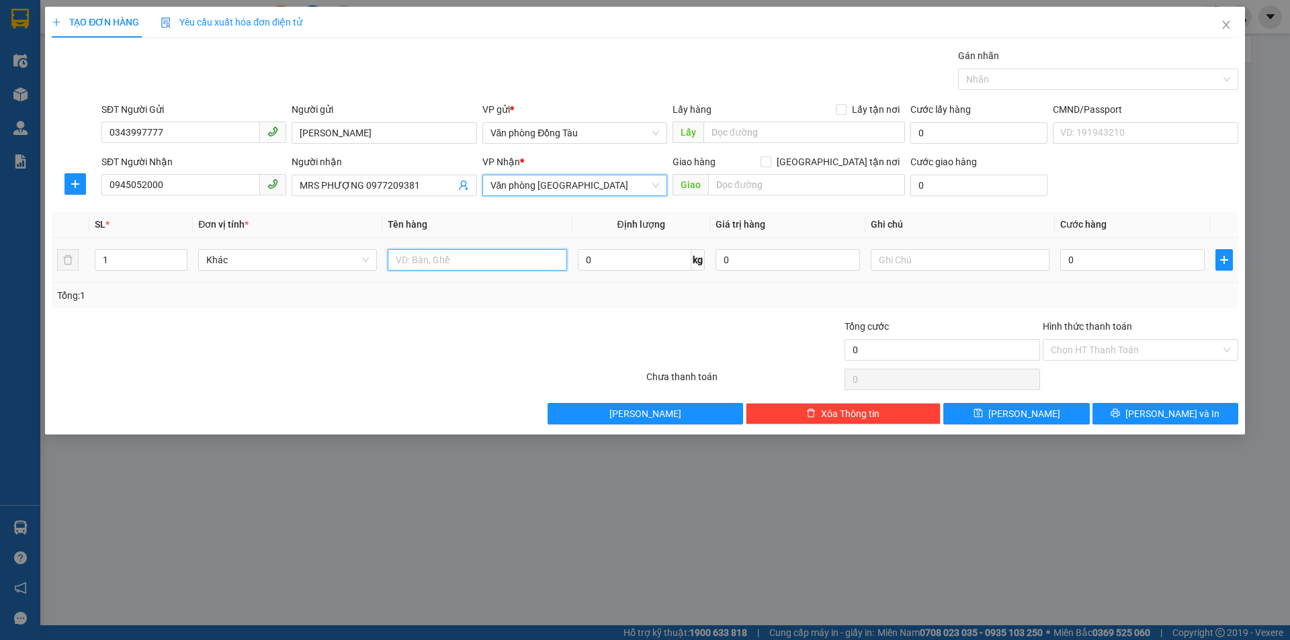
click at [416, 262] on input "text" at bounding box center [477, 259] width 179 height 21
type input "9 THÙNG HÀNG"
click at [179, 253] on span "up" at bounding box center [180, 257] width 8 height 8
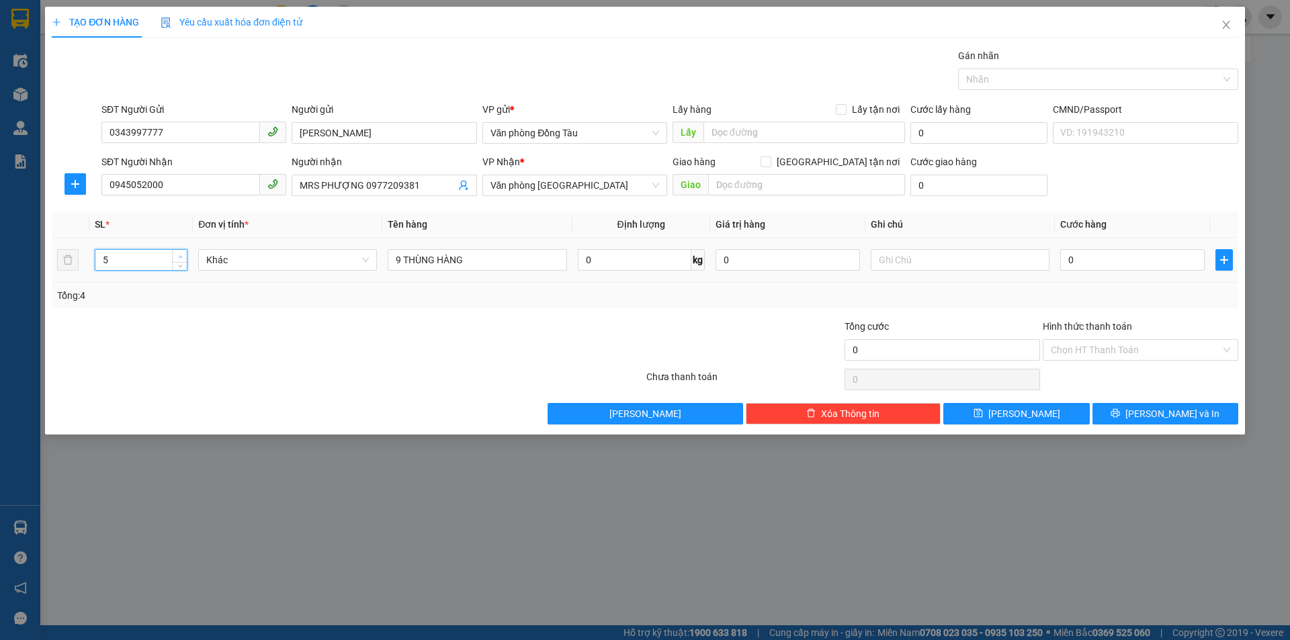
click at [179, 253] on span "up" at bounding box center [180, 257] width 8 height 8
type input "9"
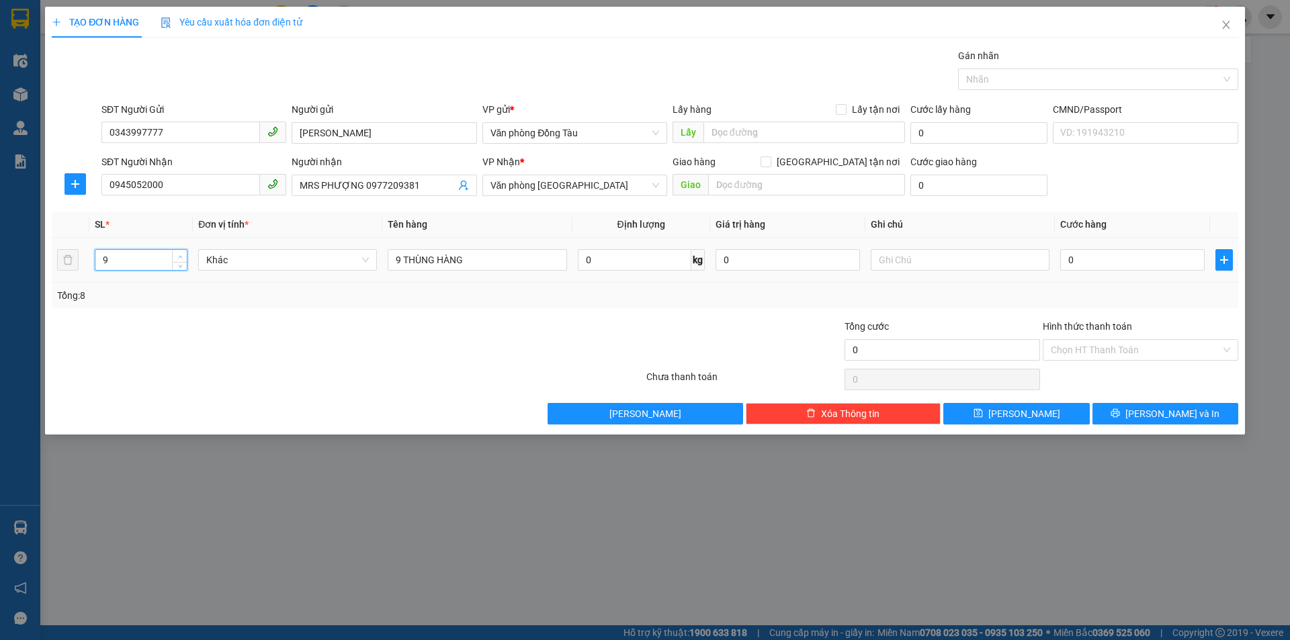
click at [179, 253] on span "up" at bounding box center [180, 257] width 8 height 8
click at [1090, 257] on input "0" at bounding box center [1132, 259] width 144 height 21
type input "3"
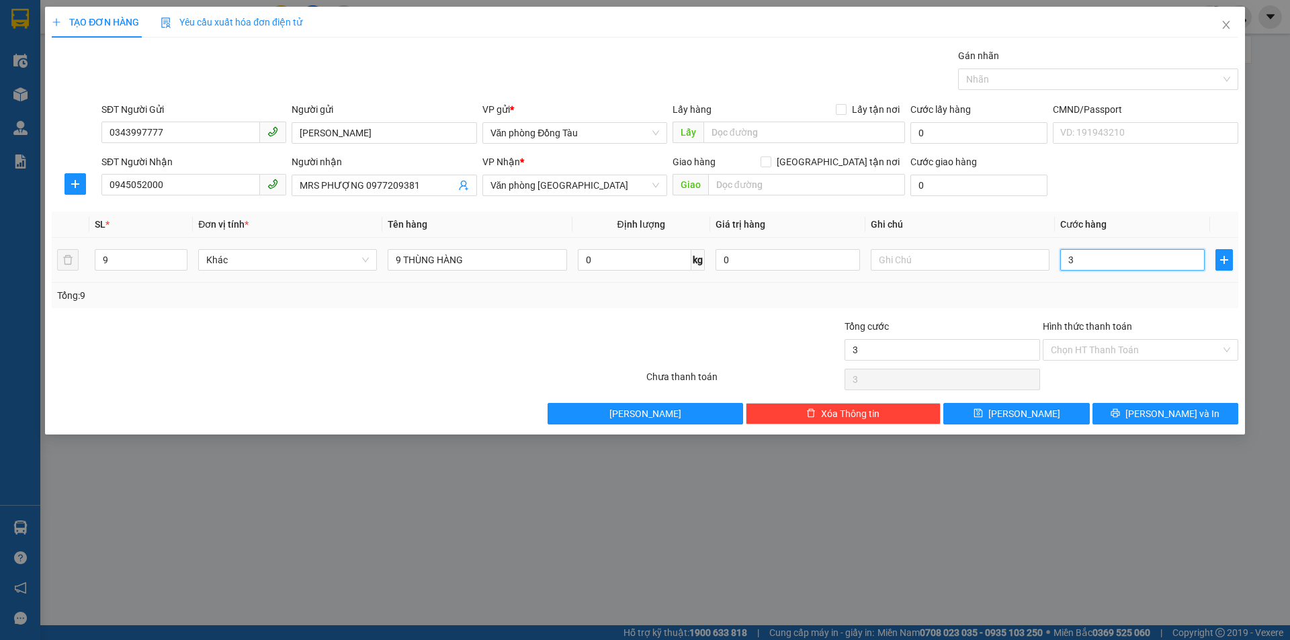
type input "36"
type input "360"
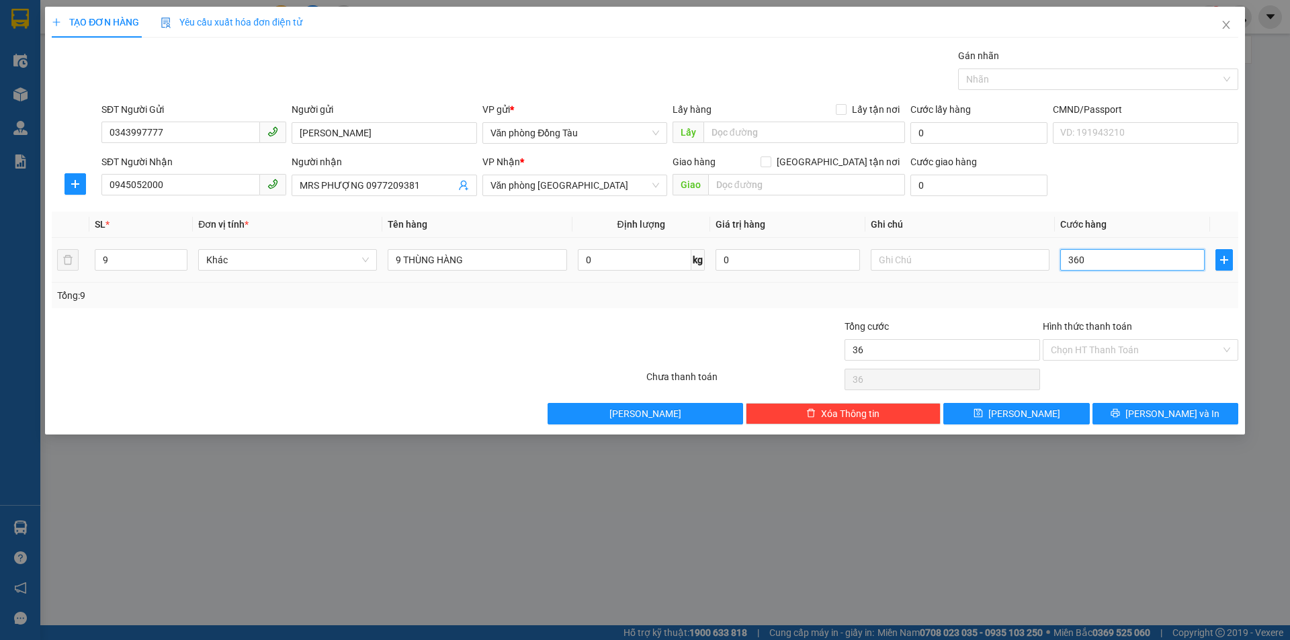
type input "360"
type input "3.600"
type input "36.000"
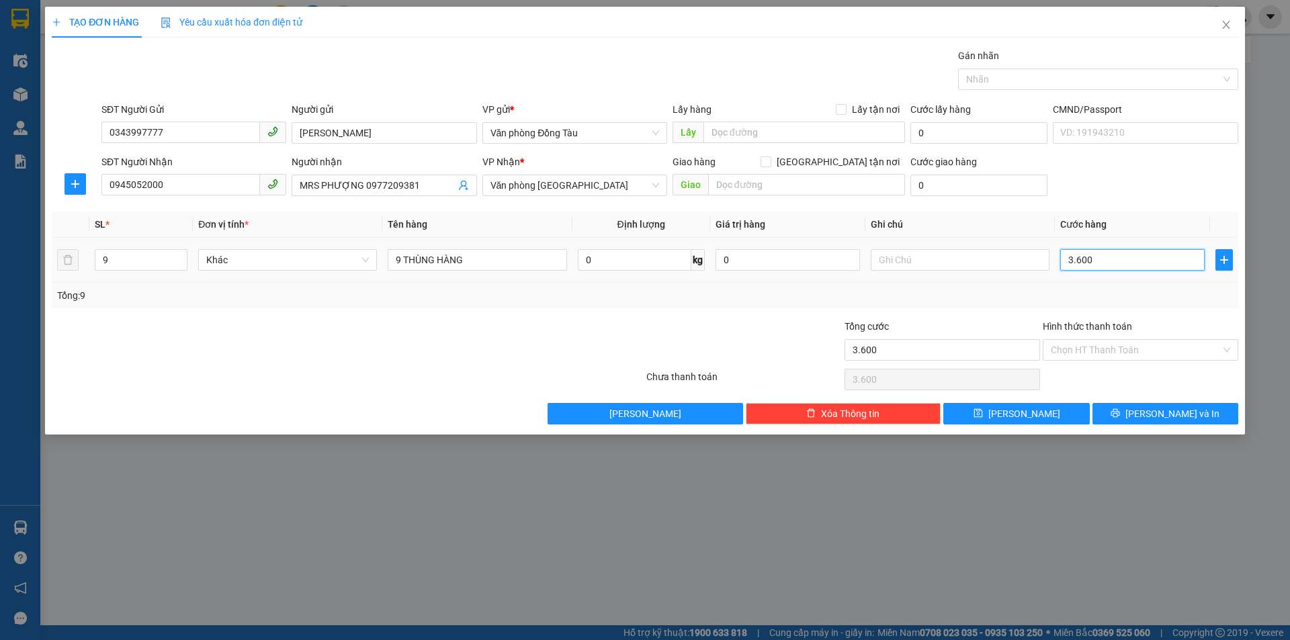
type input "36.000"
type input "360.000"
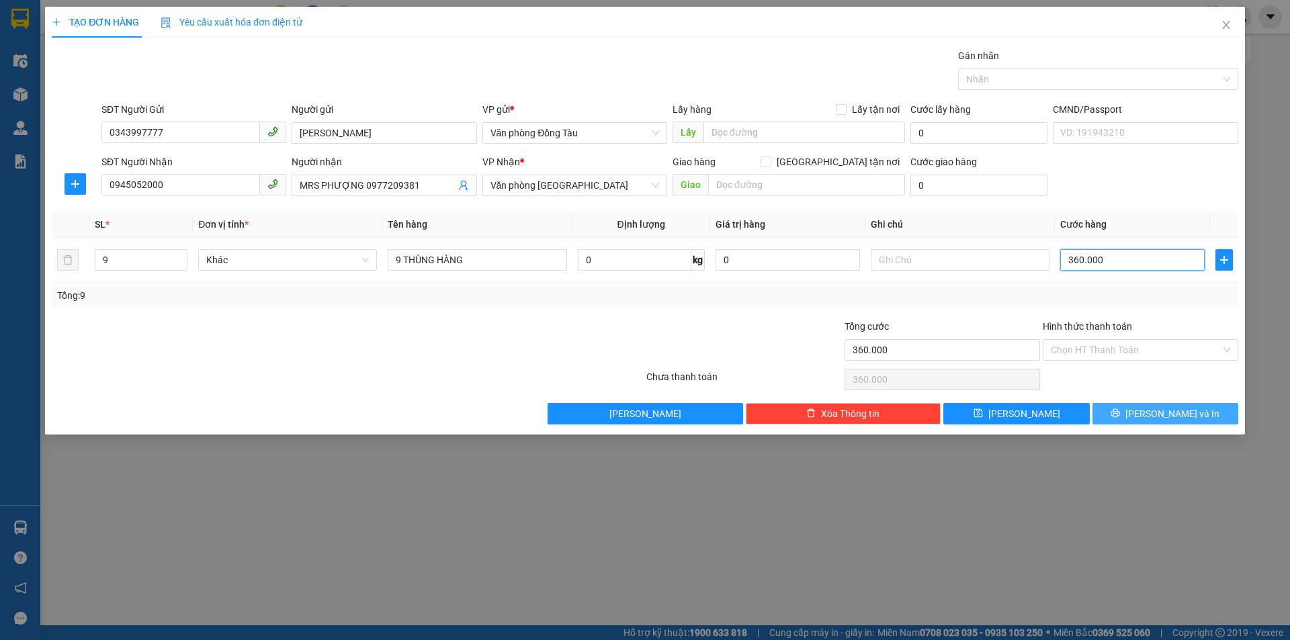
type input "360.000"
click at [1151, 416] on button "[PERSON_NAME] và In" at bounding box center [1165, 413] width 146 height 21
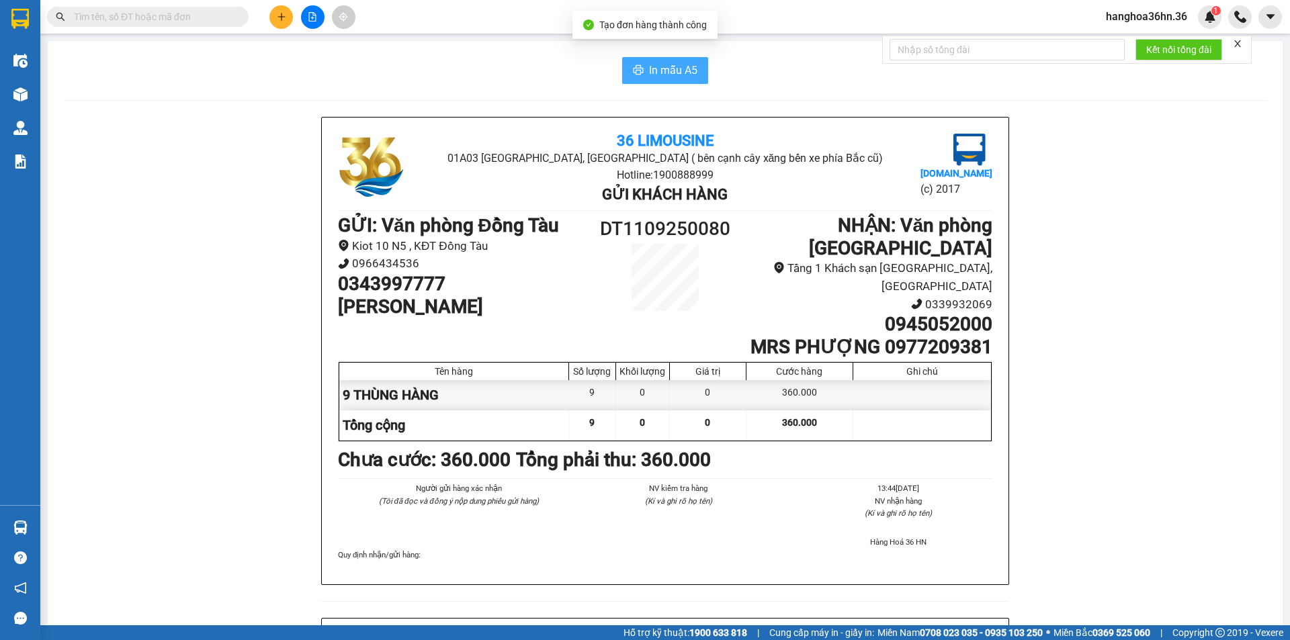
click at [647, 61] on button "In mẫu A5" at bounding box center [665, 70] width 86 height 27
click at [661, 69] on span "In mẫu A5" at bounding box center [673, 70] width 48 height 17
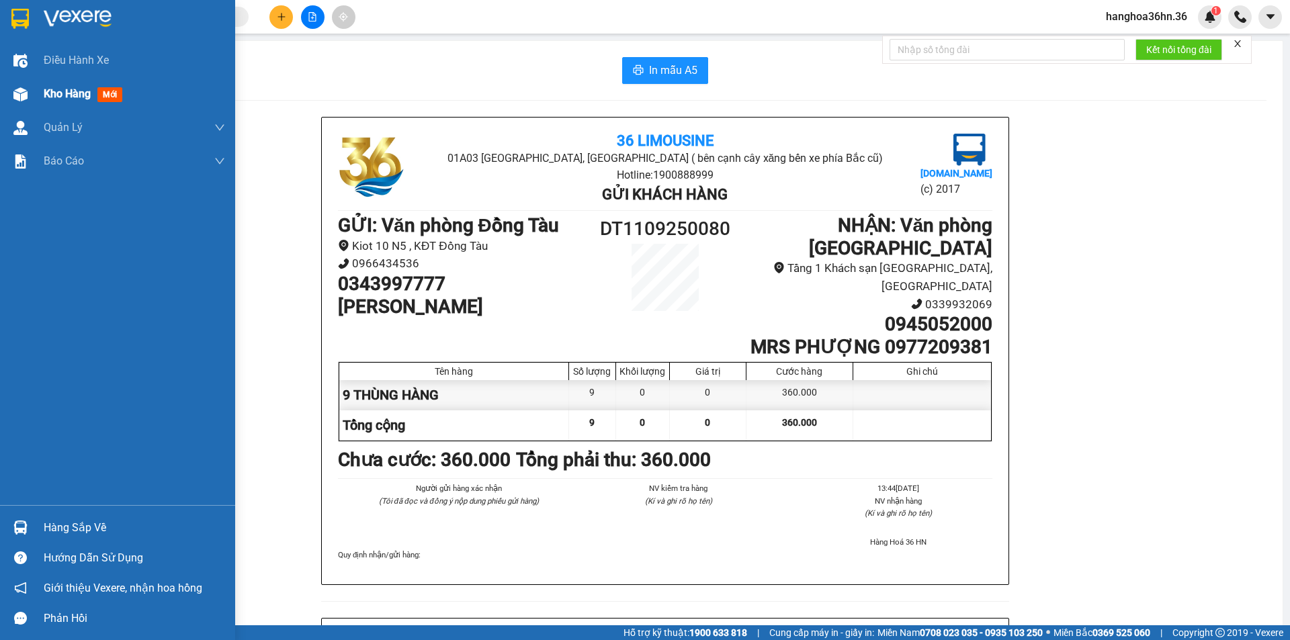
click at [56, 94] on span "Kho hàng" at bounding box center [67, 93] width 47 height 13
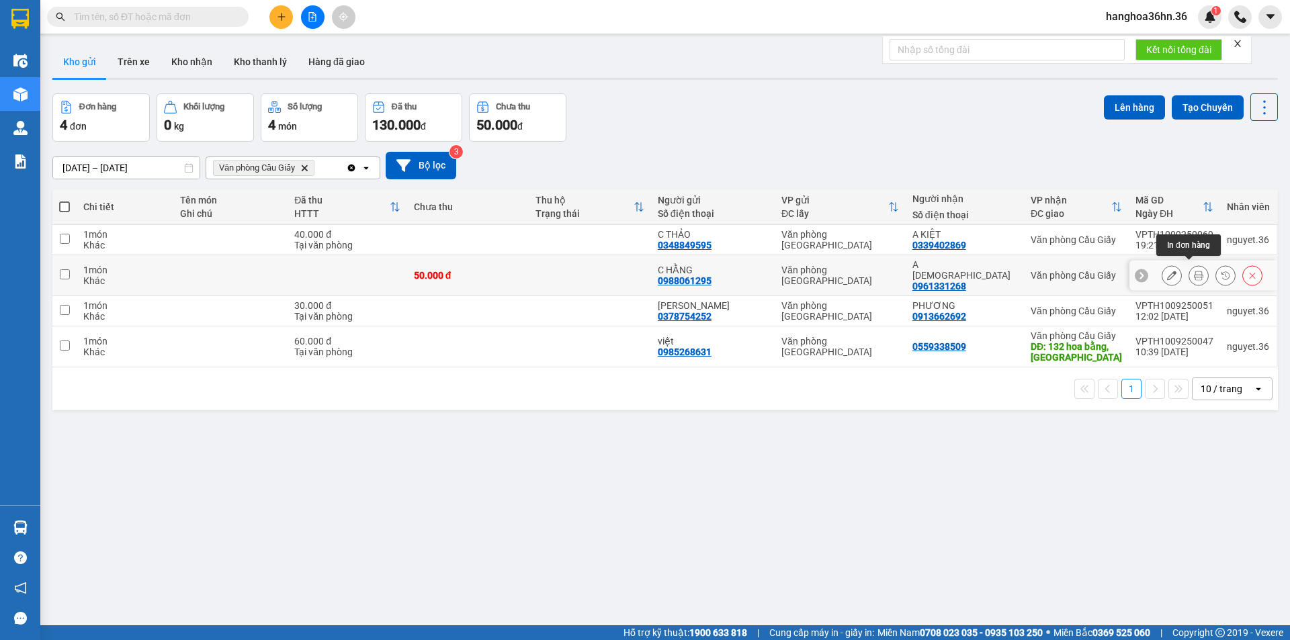
click at [1194, 271] on icon at bounding box center [1198, 275] width 9 height 9
